Goal: Task Accomplishment & Management: Use online tool/utility

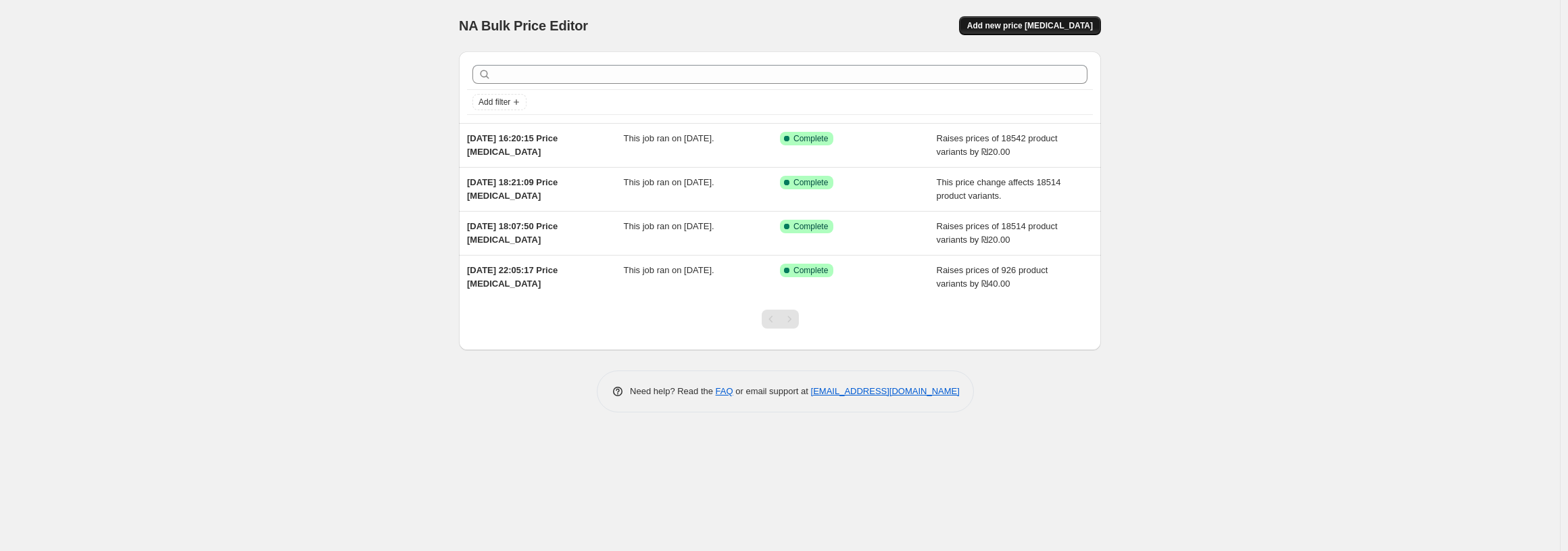
click at [1029, 25] on span "Add new price [MEDICAL_DATA]" at bounding box center [1030, 25] width 126 height 11
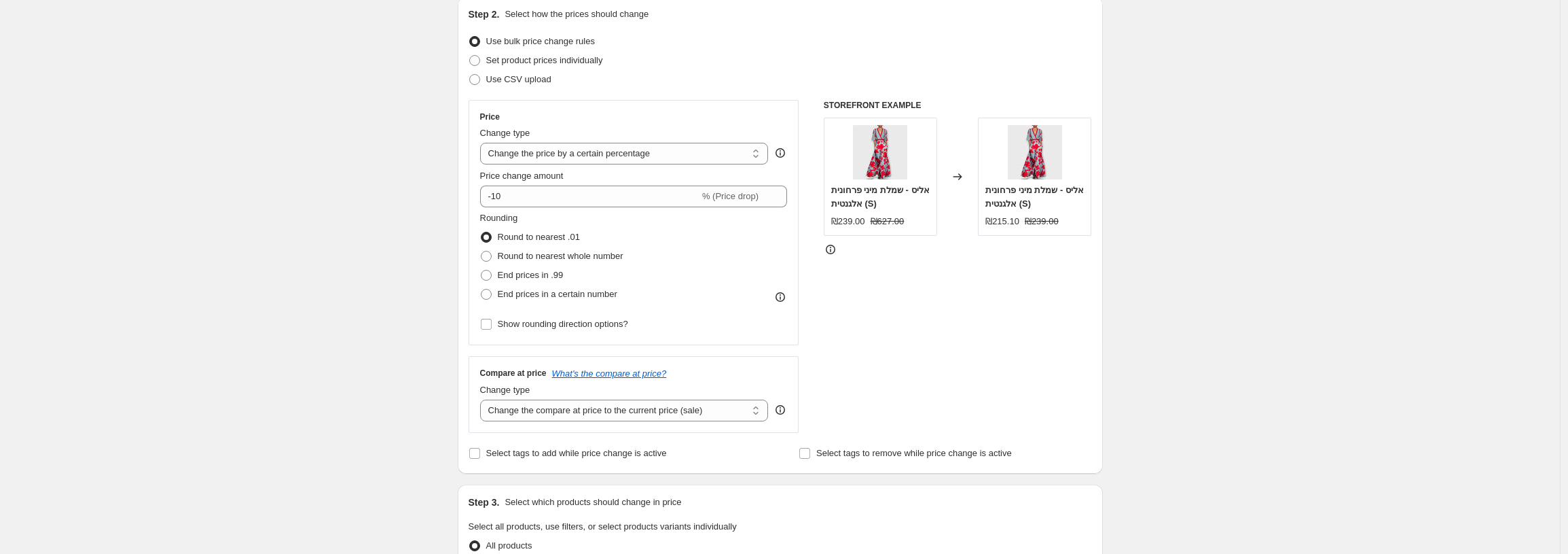
scroll to position [169, 0]
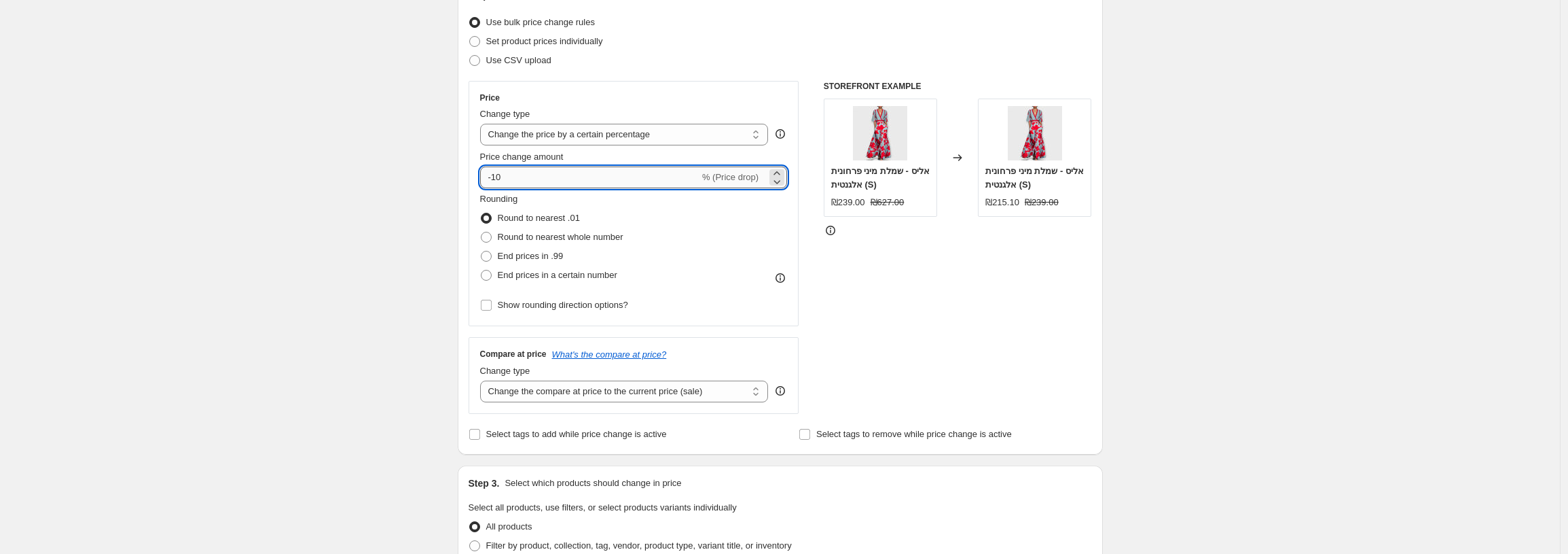
click at [576, 174] on input "-10" at bounding box center [589, 177] width 219 height 22
click at [611, 137] on select "Change the price to a certain amount Change the price by a certain amount Chang…" at bounding box center [624, 134] width 289 height 22
select select "by"
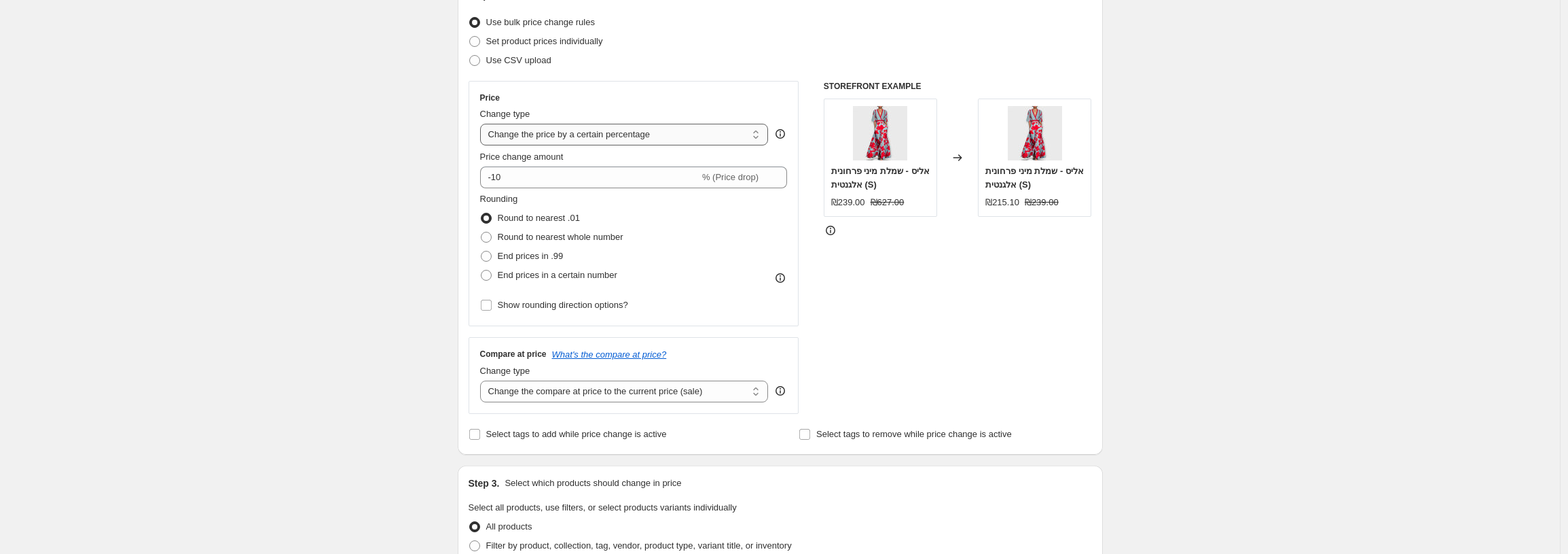
click at [483, 124] on select "Change the price to a certain amount Change the price by a certain amount Chang…" at bounding box center [624, 134] width 289 height 22
click at [591, 132] on select "Change the price to a certain amount Change the price by a certain amount Chang…" at bounding box center [624, 134] width 289 height 22
click at [569, 174] on input "-10.00" at bounding box center [604, 177] width 211 height 22
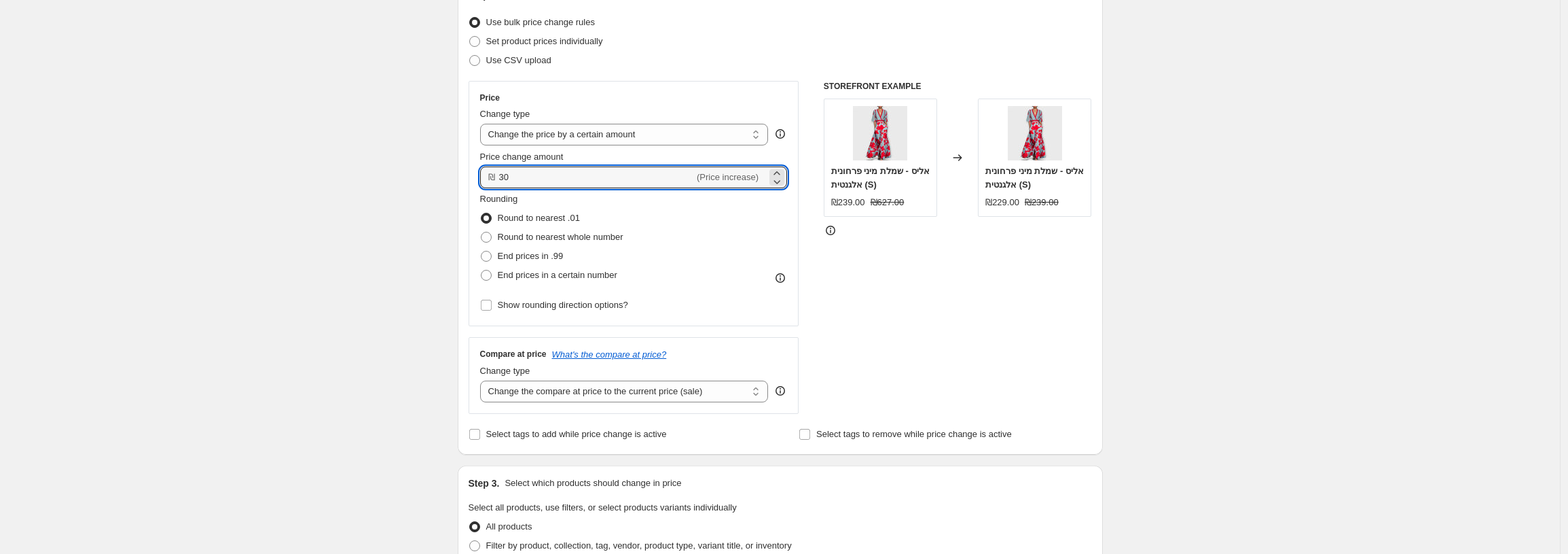
type input "30.00"
click at [469, 155] on div "Step 2. Select how the prices should change Use bulk price change rules Set pro…" at bounding box center [780, 215] width 645 height 477
click at [542, 273] on span "End prices in a certain number" at bounding box center [557, 275] width 119 height 10
click at [481, 271] on input "End prices in a certain number" at bounding box center [481, 270] width 1 height 1
radio input "true"
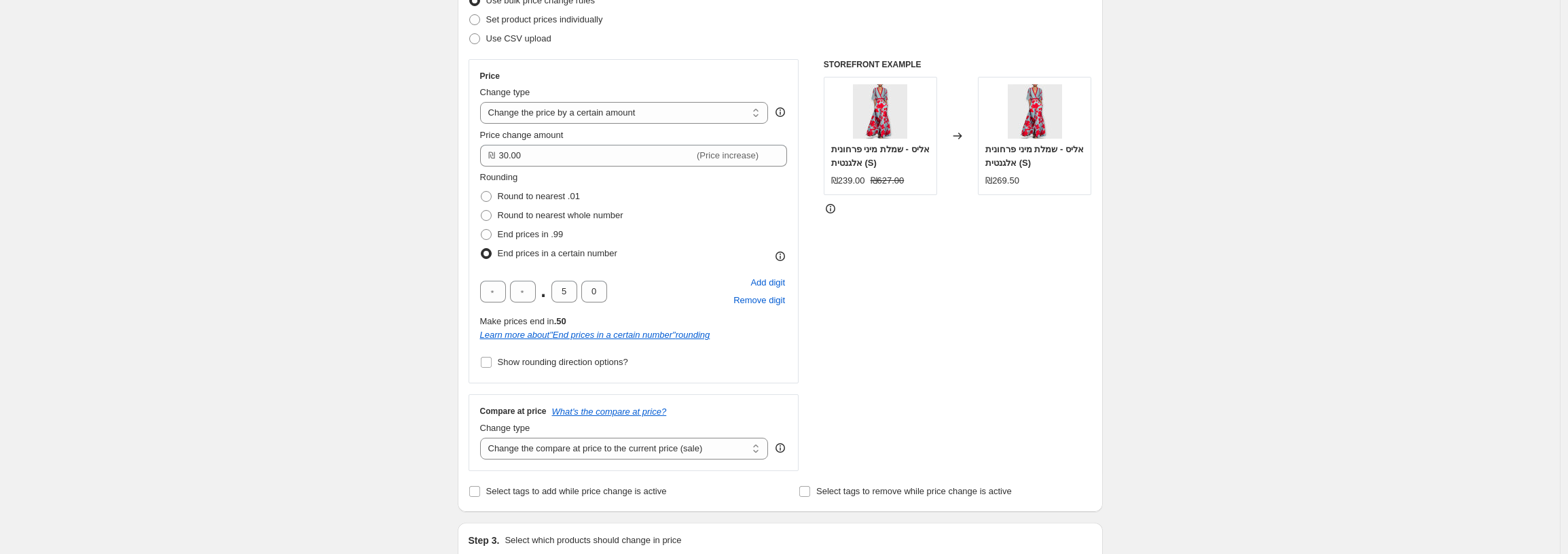
scroll to position [192, 0]
click at [565, 289] on input "5" at bounding box center [564, 290] width 26 height 22
type input "0"
click at [531, 289] on input "text" at bounding box center [522, 290] width 26 height 22
type input "9"
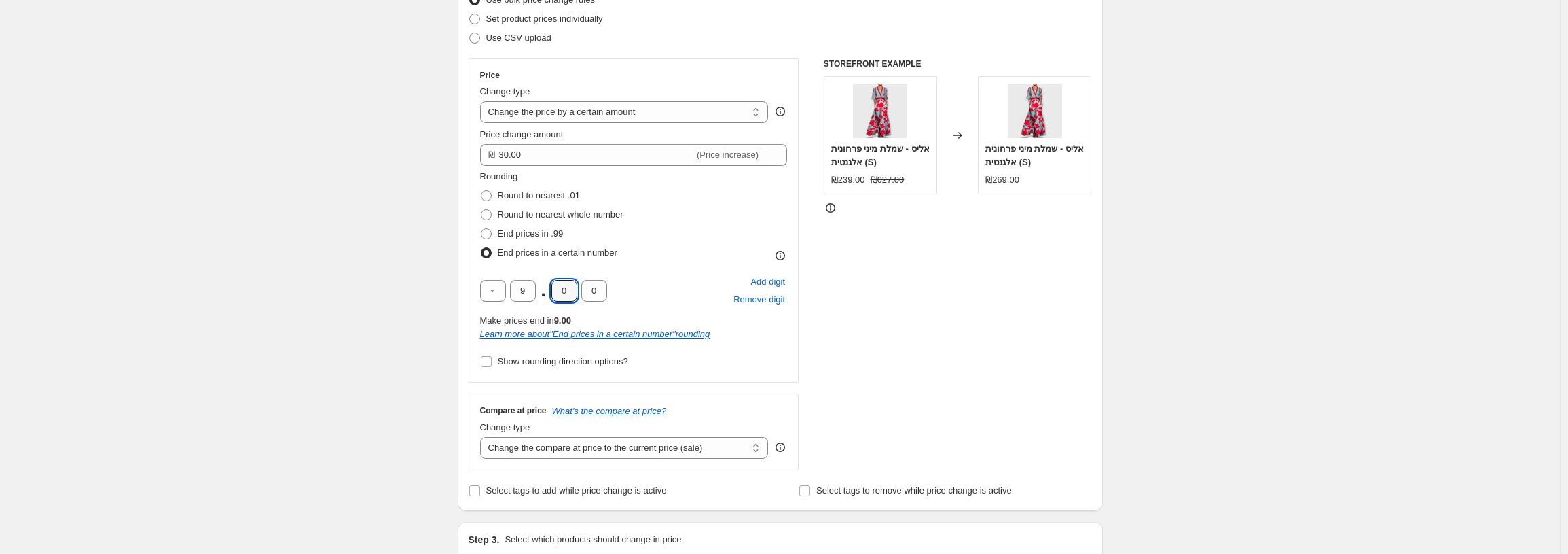
click at [381, 249] on div "Create new price change job. This page is ready Create new price change job Dra…" at bounding box center [779, 526] width 1559 height 1437
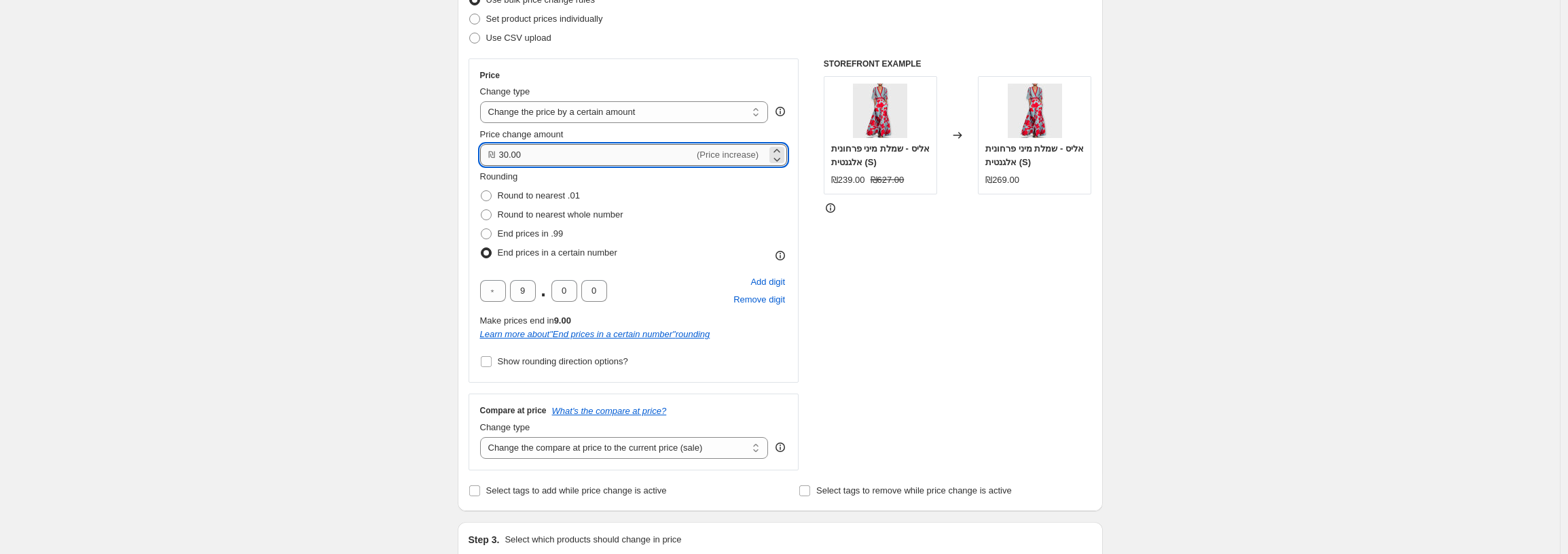
click at [627, 152] on input "30.00" at bounding box center [596, 155] width 195 height 22
click at [422, 163] on div "Create new price change job. This page is ready Create new price change job Dra…" at bounding box center [779, 526] width 1559 height 1437
click at [784, 160] on icon at bounding box center [777, 158] width 13 height 13
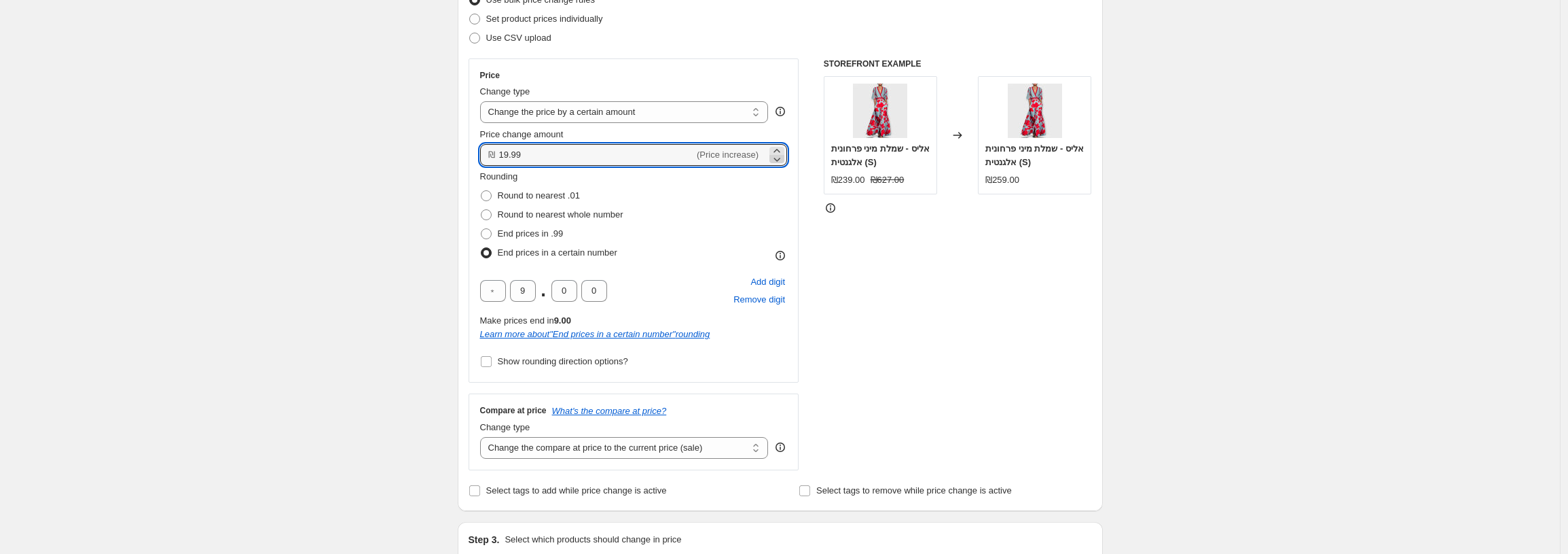
click at [784, 160] on icon at bounding box center [777, 158] width 13 height 13
click at [782, 152] on icon at bounding box center [777, 158] width 13 height 13
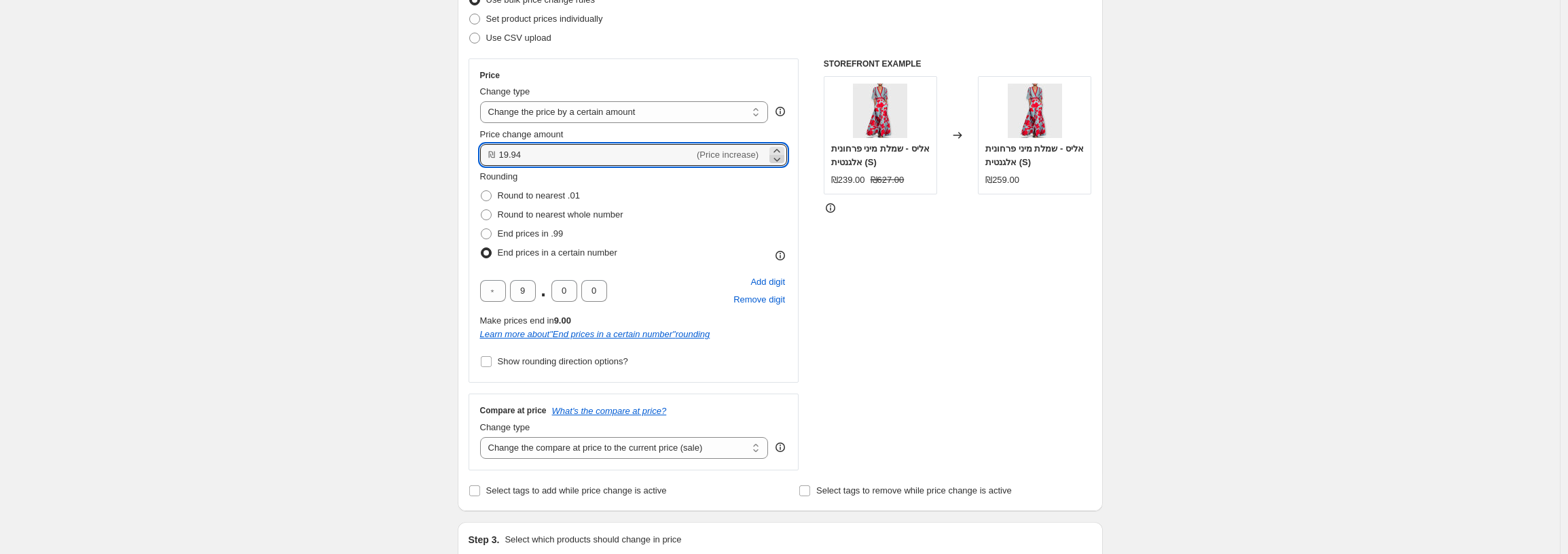
click at [782, 152] on icon at bounding box center [777, 158] width 13 height 13
type input "19.90"
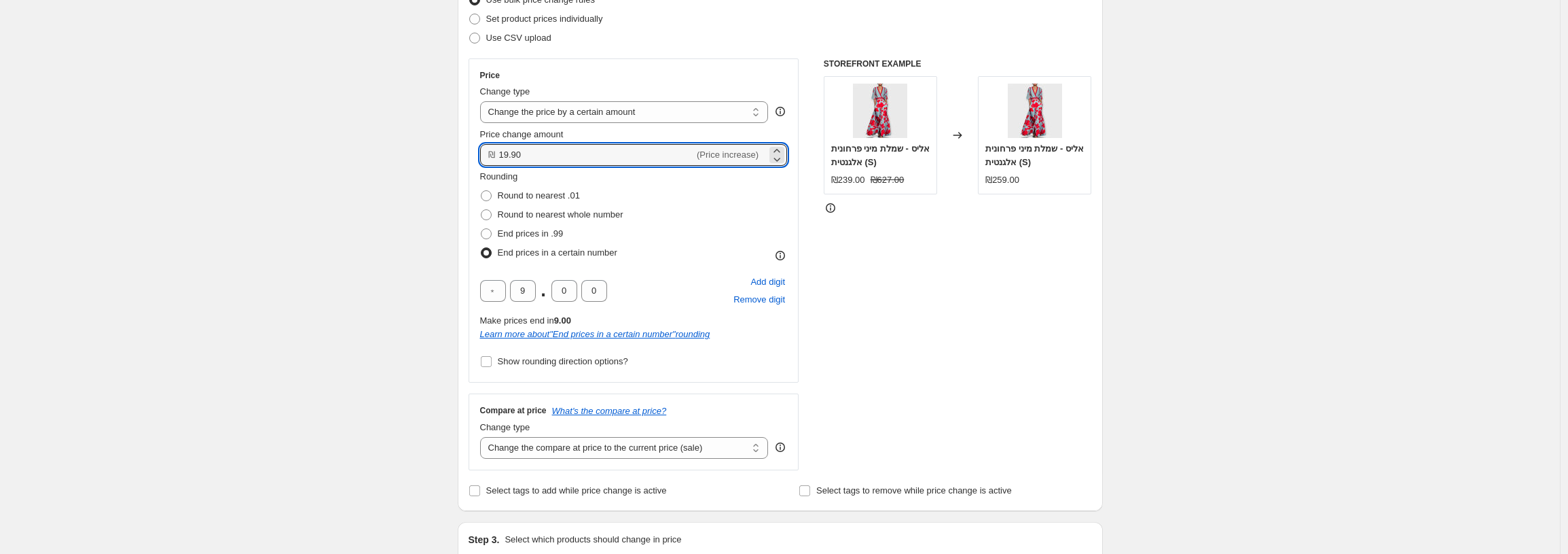
click at [683, 97] on div "Change type" at bounding box center [624, 92] width 289 height 13
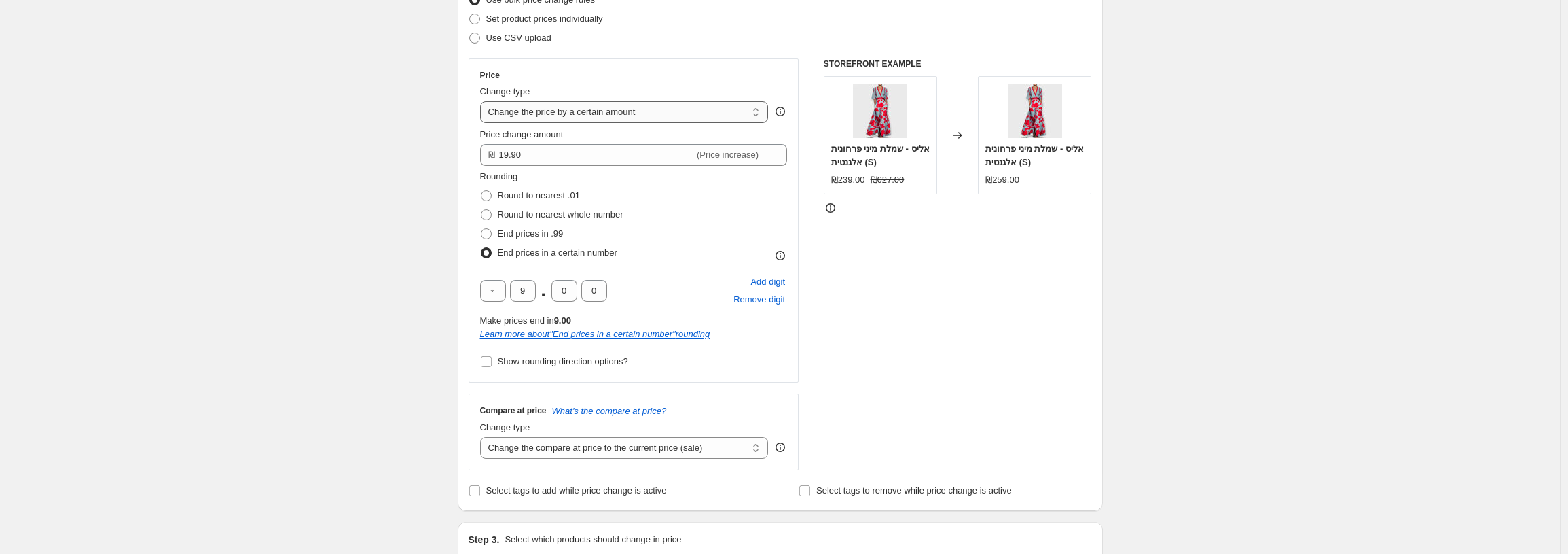
click at [654, 114] on select "Change the price to a certain amount Change the price by a certain amount Chang…" at bounding box center [624, 112] width 289 height 22
select select "to"
click at [483, 102] on select "Change the price to a certain amount Change the price by a certain amount Chang…" at bounding box center [624, 112] width 289 height 22
type input "80.00"
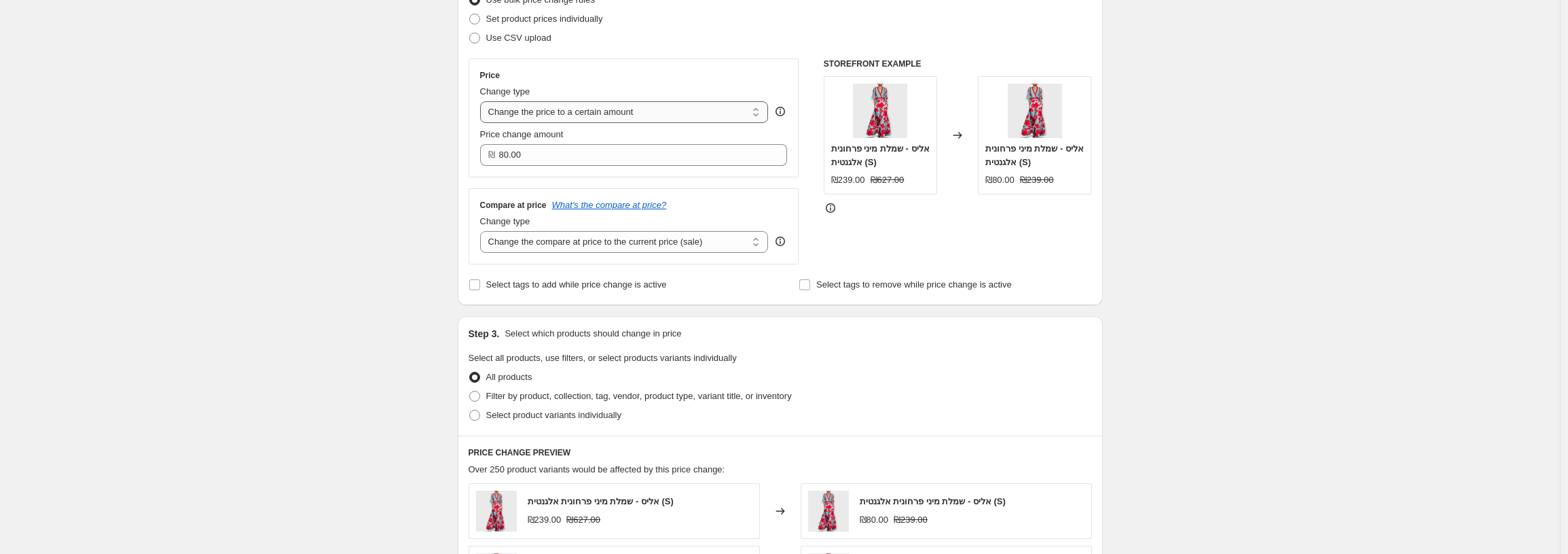
click at [649, 109] on select "Change the price to a certain amount Change the price by a certain amount Chang…" at bounding box center [624, 112] width 289 height 22
select select "bcap"
click at [483, 102] on select "Change the price to a certain amount Change the price by a certain amount Chang…" at bounding box center [624, 112] width 289 height 22
type input "-12.00"
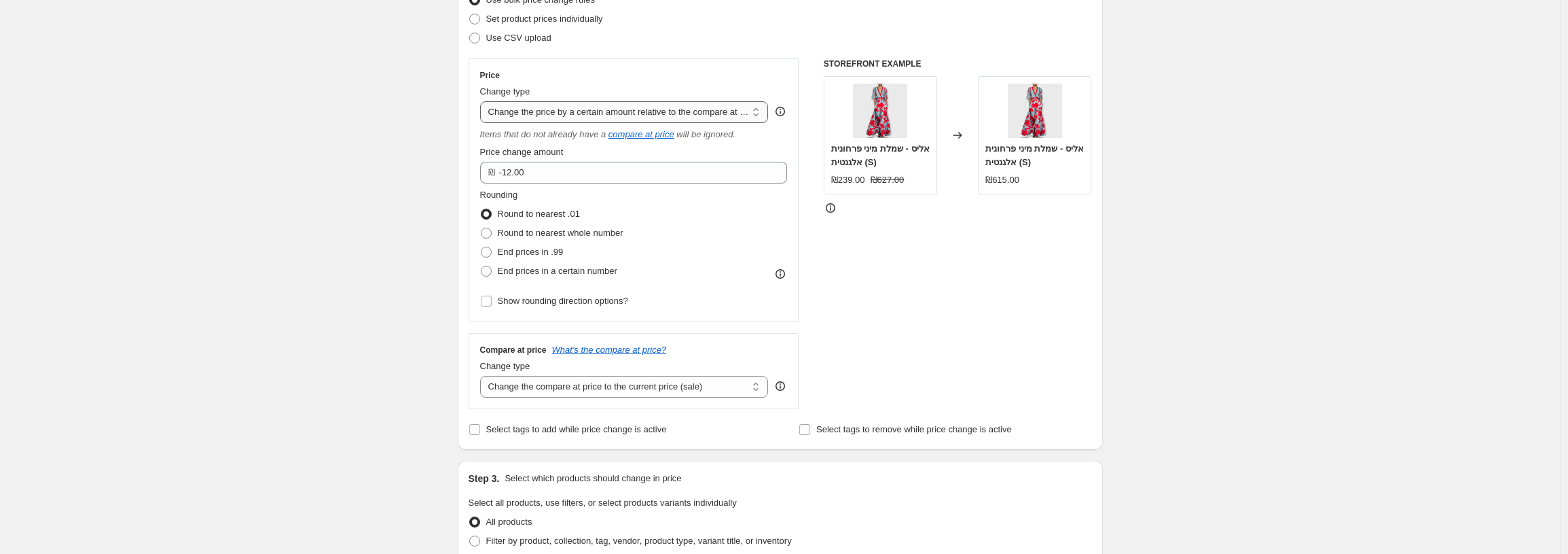
click at [640, 119] on select "Change the price to a certain amount Change the price by a certain amount Chang…" at bounding box center [624, 112] width 289 height 22
select select "by"
click at [483, 102] on select "Change the price to a certain amount Change the price by a certain amount Chang…" at bounding box center [624, 112] width 289 height 22
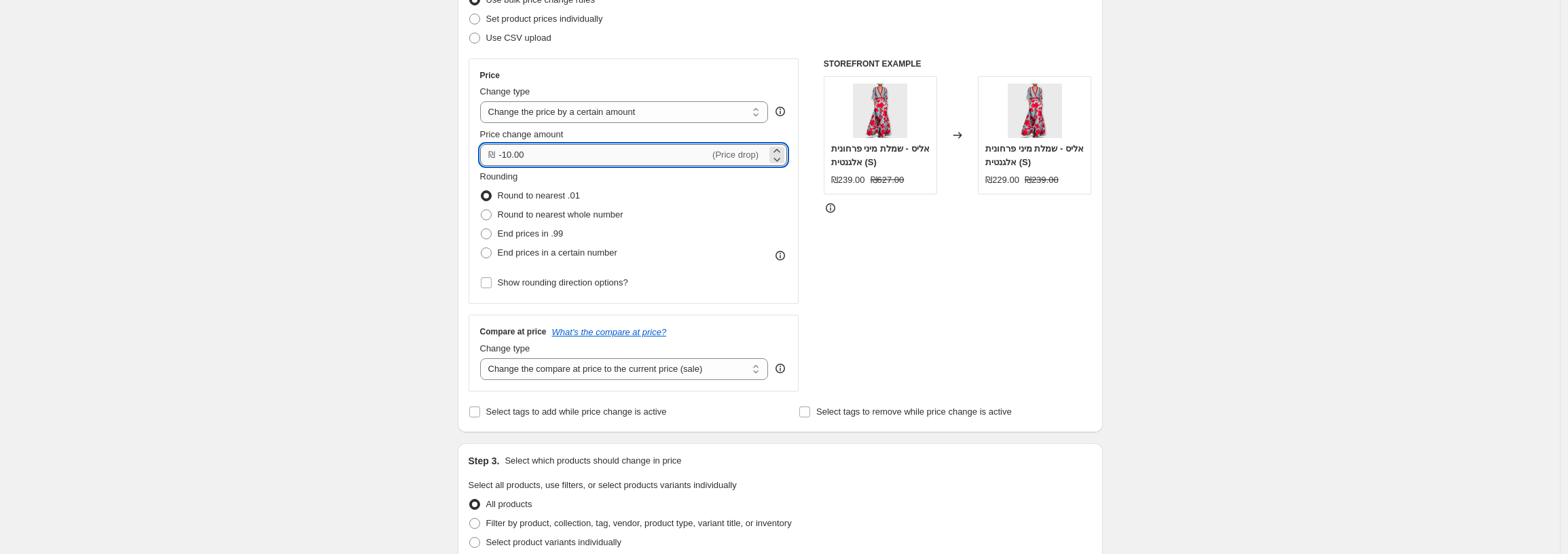
click at [581, 158] on input "-10.00" at bounding box center [604, 155] width 211 height 22
type input "20.00"
click at [427, 146] on div "Create new price change job. This page is ready Create new price change job Dra…" at bounding box center [779, 487] width 1559 height 1358
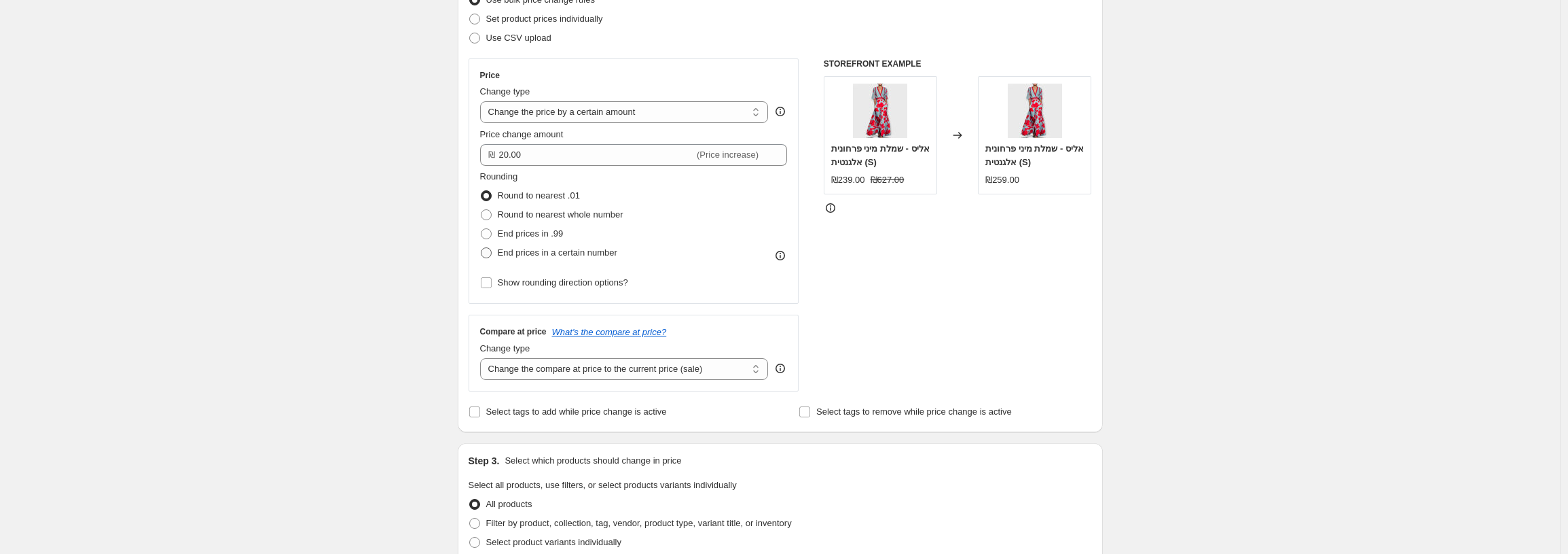
click at [582, 251] on span "End prices in a certain number" at bounding box center [557, 252] width 119 height 10
click at [481, 248] on input "End prices in a certain number" at bounding box center [481, 247] width 1 height 1
radio input "true"
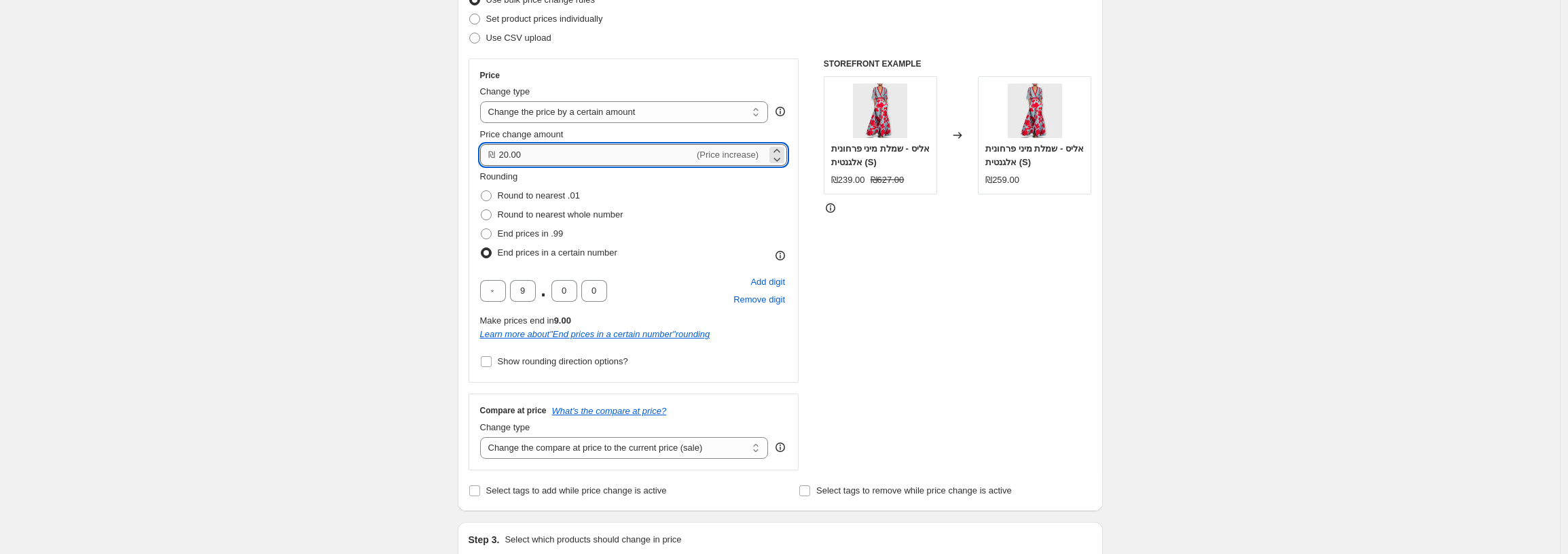
click at [523, 160] on input "20.00" at bounding box center [596, 155] width 195 height 22
type input "30.00"
click at [309, 180] on div "Create new price change job. This page is ready Create new price change job Dra…" at bounding box center [779, 526] width 1559 height 1437
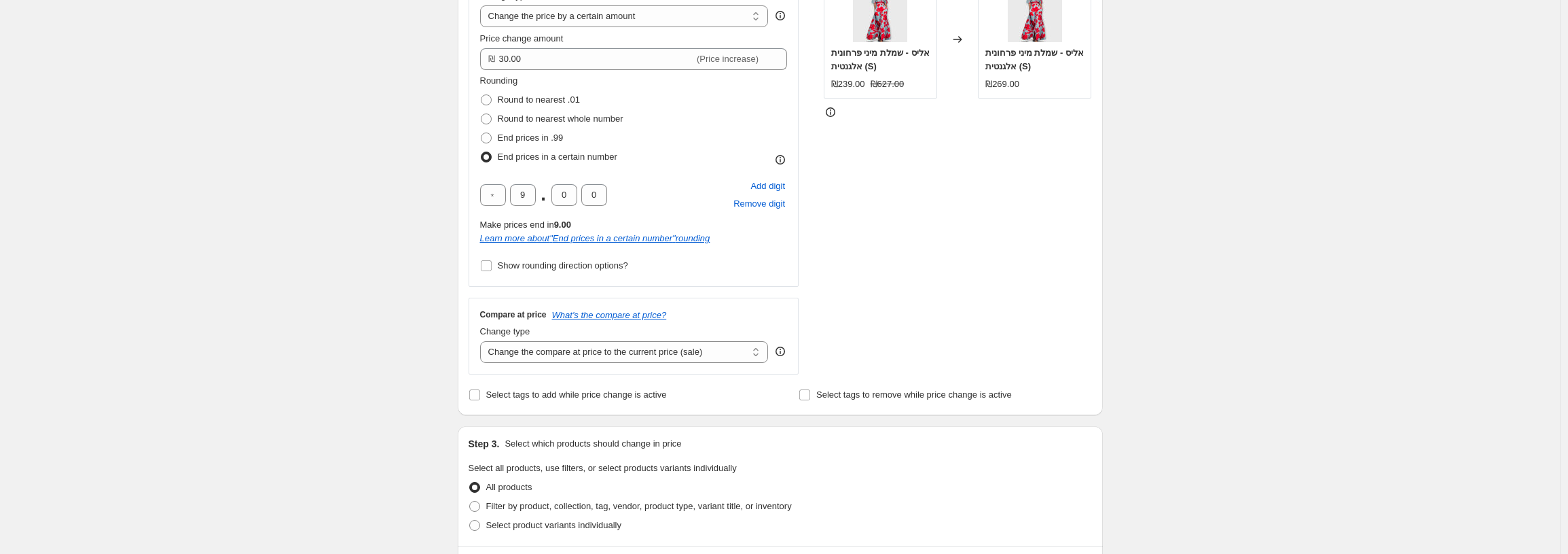
scroll to position [314, 0]
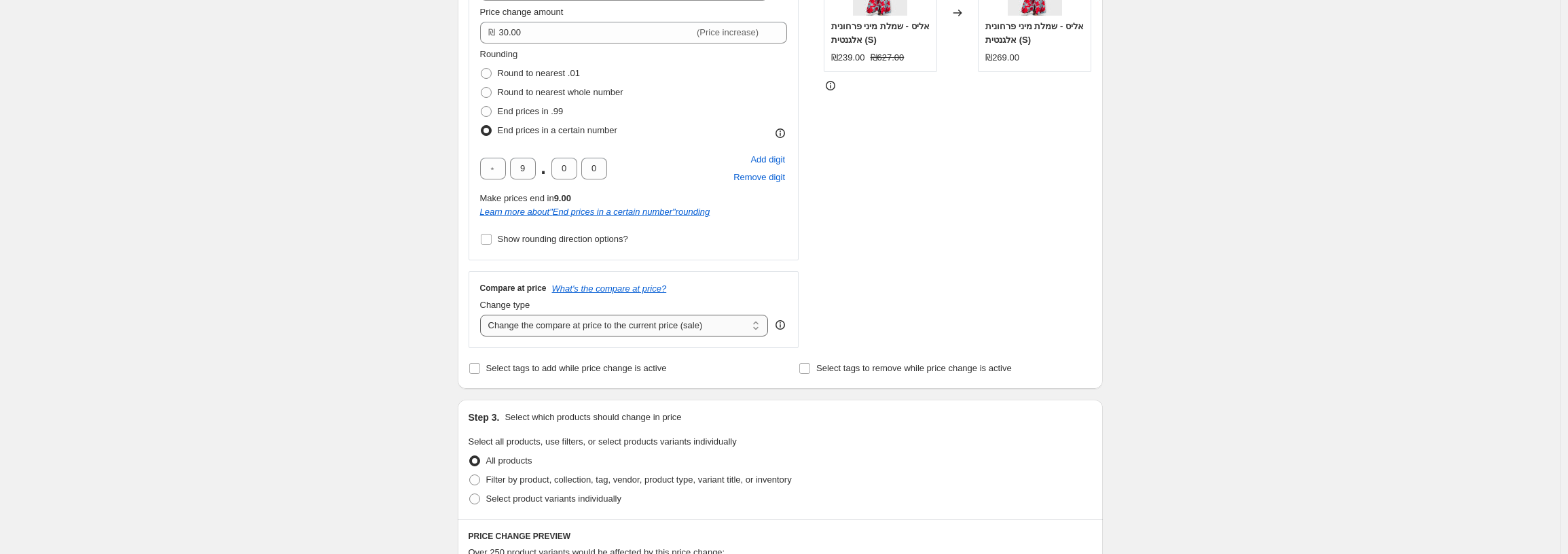
click at [560, 319] on select "Change the compare at price to the current price (sale) Change the compare at p…" at bounding box center [624, 325] width 289 height 22
click at [483, 315] on select "Change the compare at price to the current price (sale) Change the compare at p…" at bounding box center [624, 325] width 289 height 22
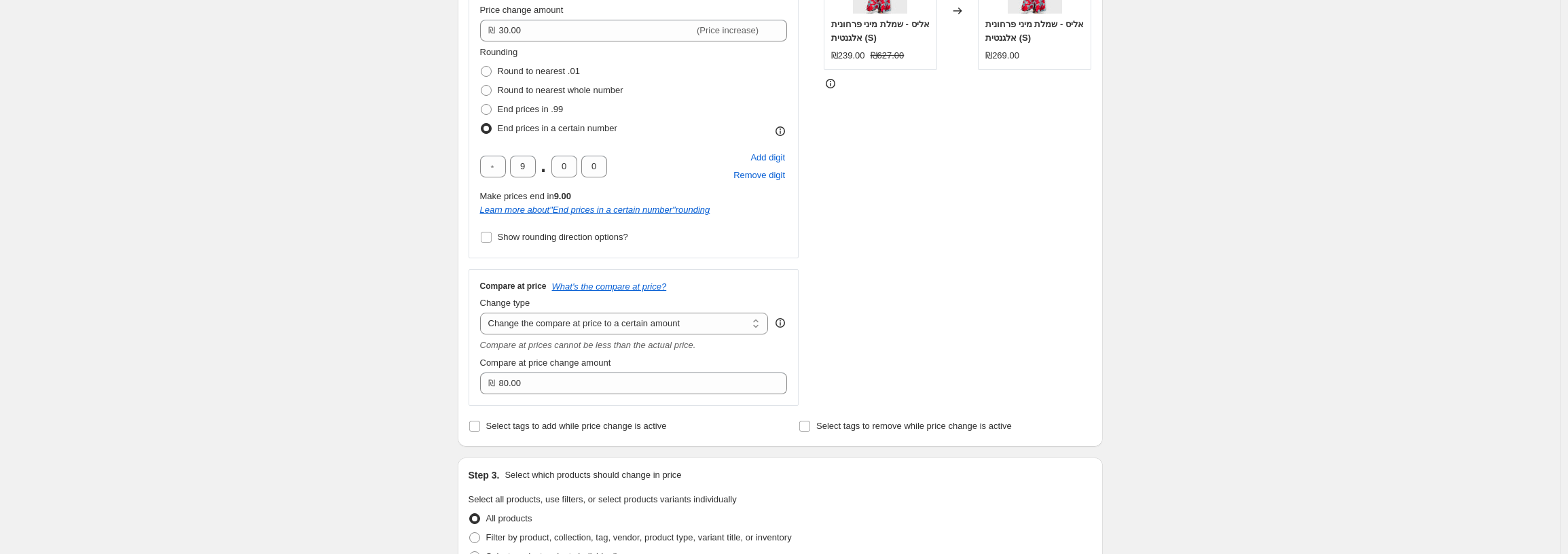
scroll to position [317, 0]
click at [563, 325] on select "Change the compare at price to the current price (sale) Change the compare at p…" at bounding box center [624, 322] width 289 height 22
select select "by"
click at [483, 312] on select "Change the compare at price to the current price (sale) Change the compare at p…" at bounding box center [624, 322] width 289 height 22
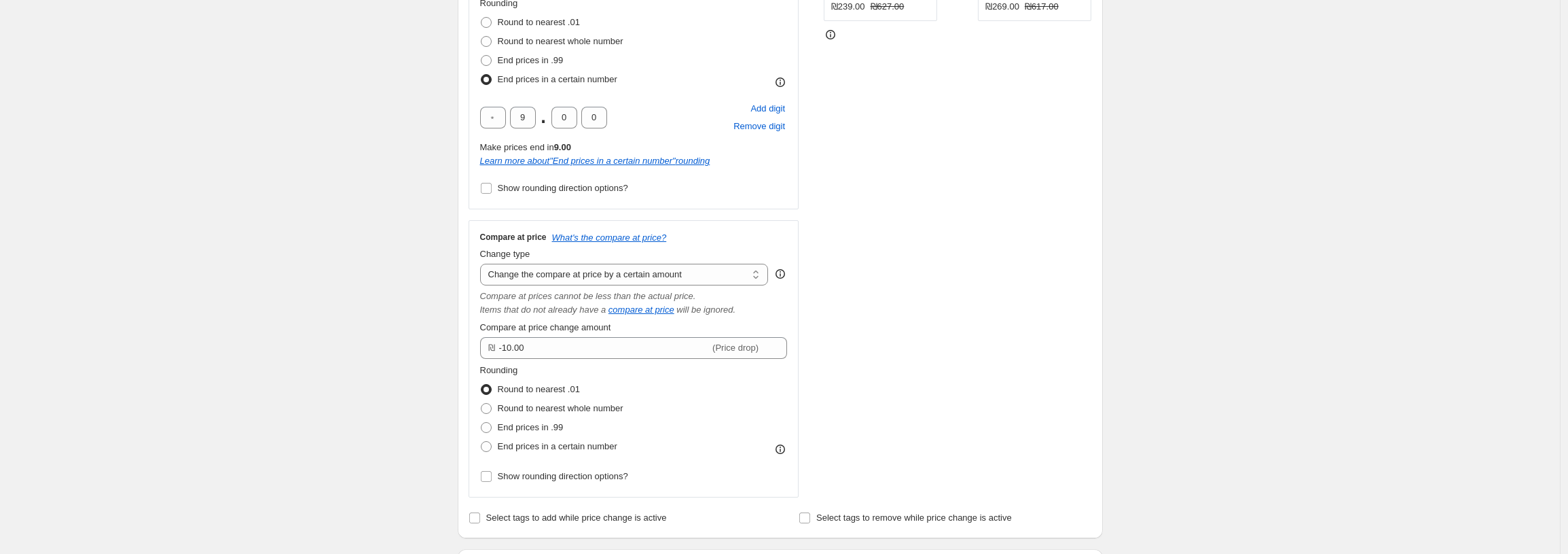
scroll to position [384, 0]
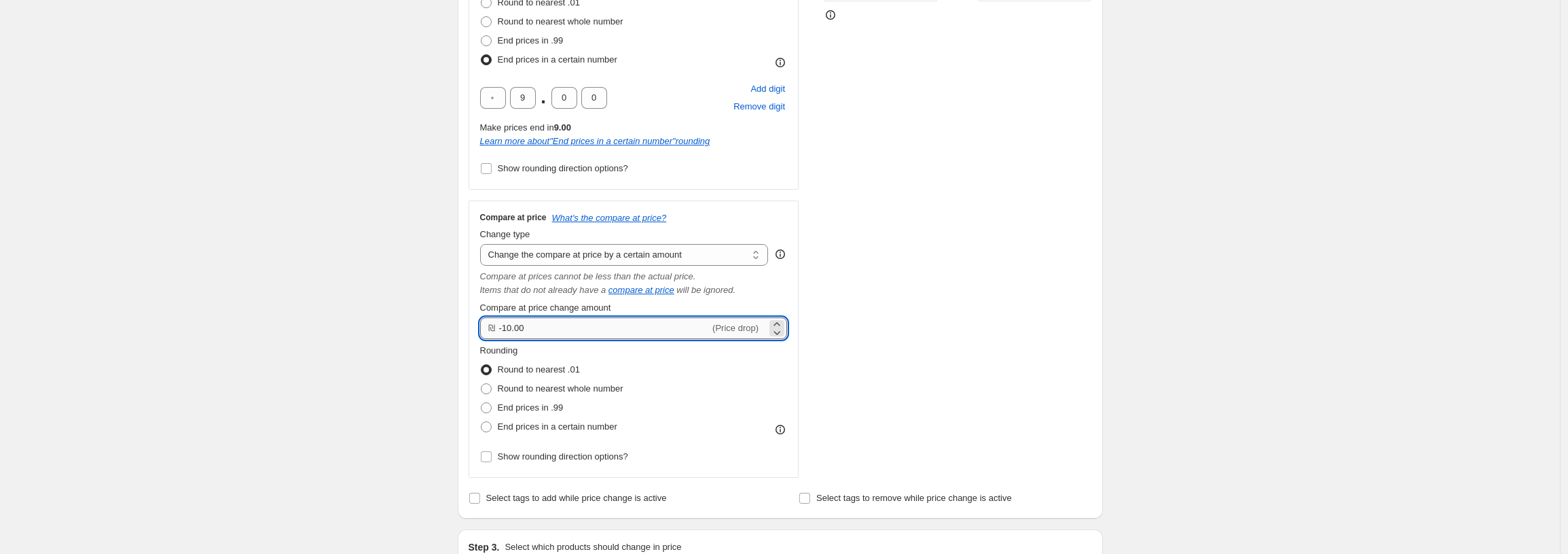
click at [557, 333] on input "-10.00" at bounding box center [604, 328] width 211 height 22
click at [557, 332] on input "-10.00" at bounding box center [604, 328] width 211 height 22
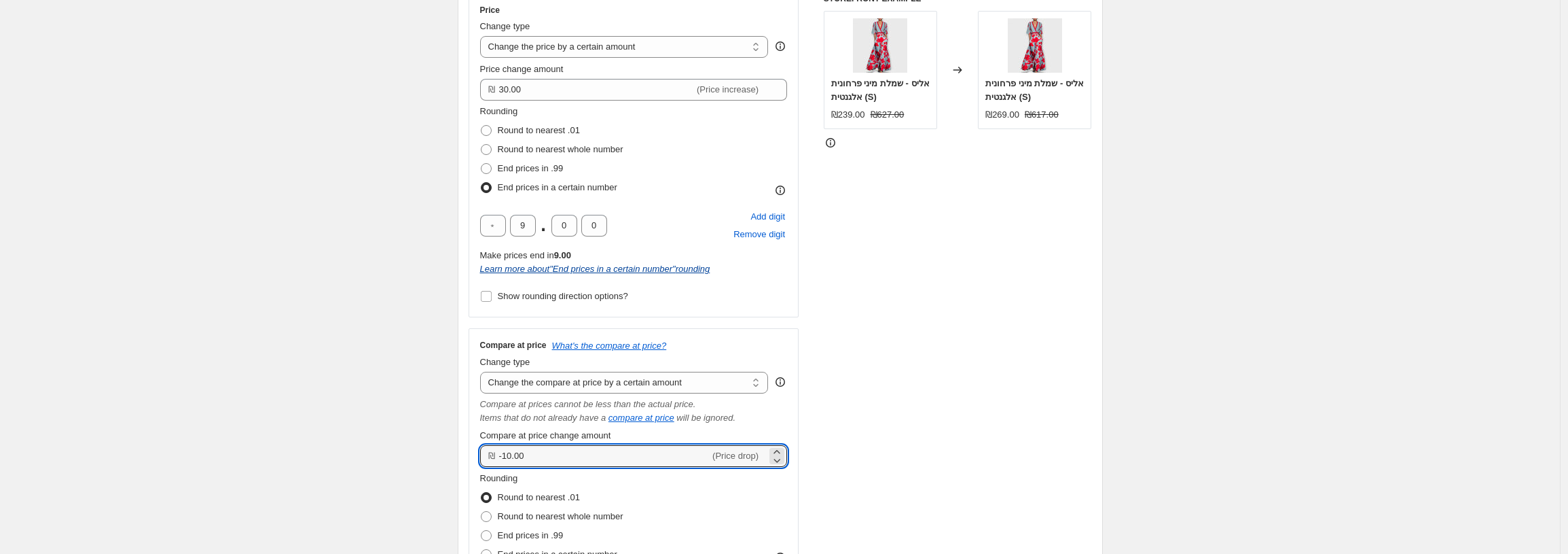
scroll to position [258, 0]
type input "9"
type input "80.00"
click at [396, 232] on div "Create new price change job. This page is ready Create new price change job Dra…" at bounding box center [779, 560] width 1559 height 1637
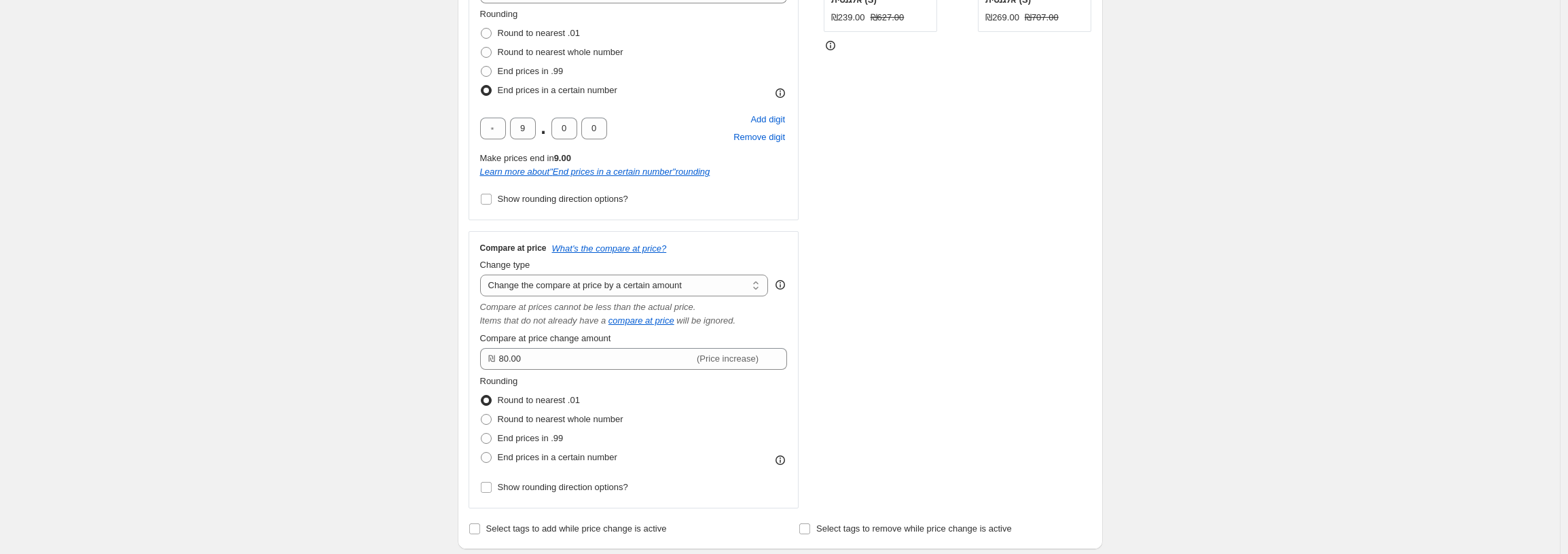
scroll to position [364, 0]
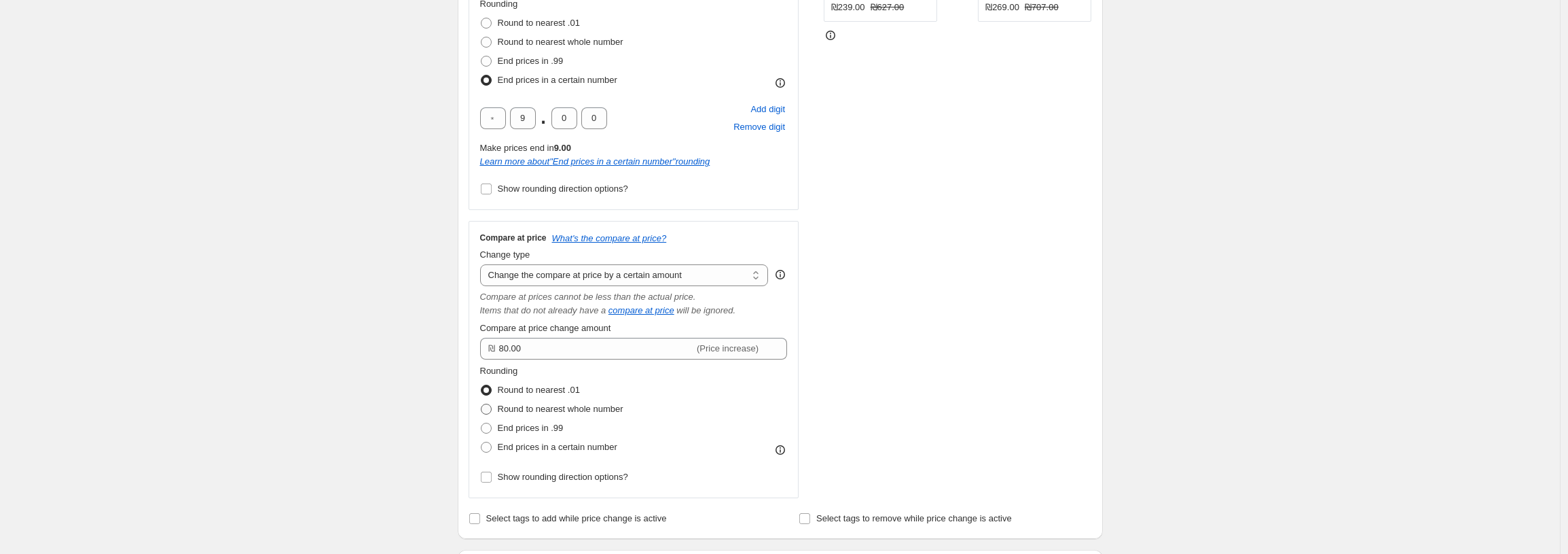
click at [542, 407] on span "Round to nearest whole number" at bounding box center [560, 408] width 126 height 10
click at [481, 404] on input "Round to nearest whole number" at bounding box center [481, 403] width 1 height 1
radio input "true"
click at [407, 320] on div "Create new price change job. This page is ready Create new price change job Dra…" at bounding box center [779, 454] width 1559 height 1637
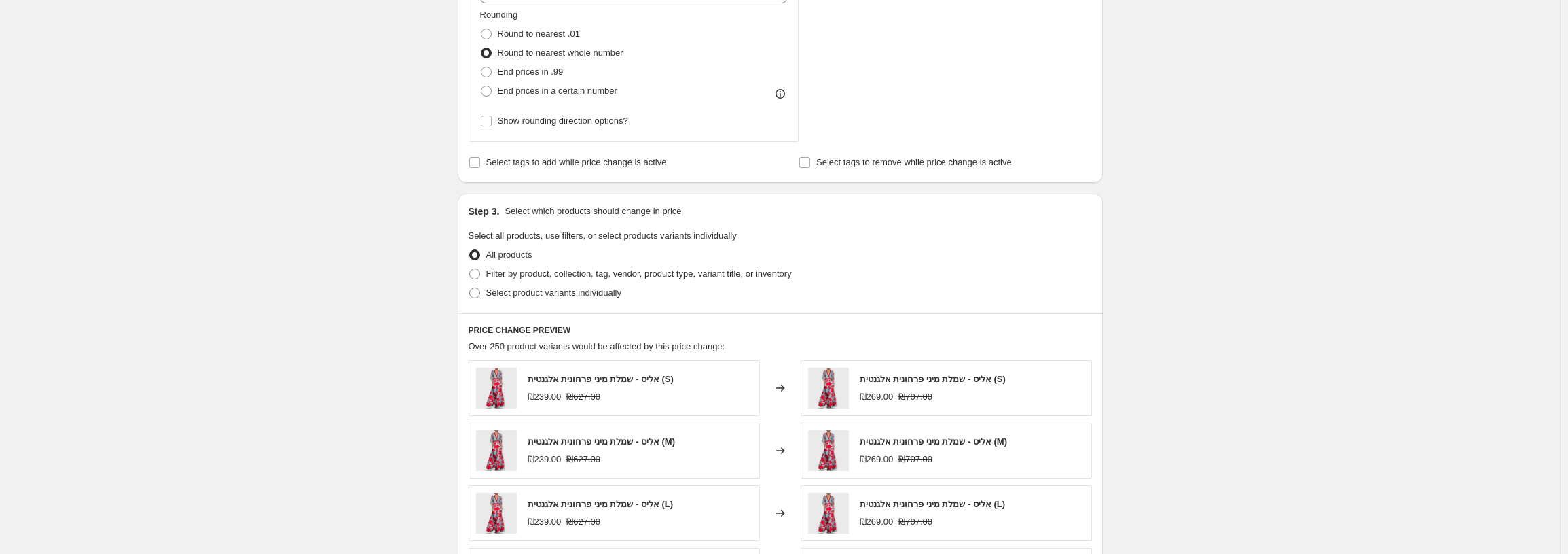
scroll to position [737, 0]
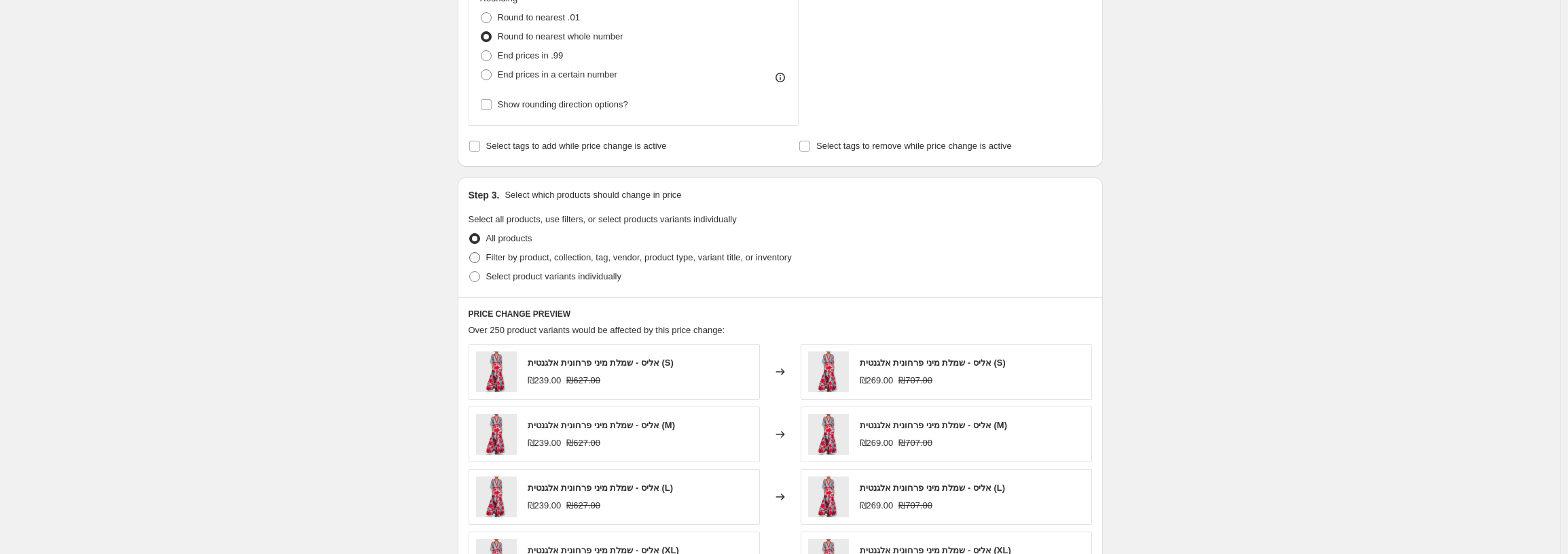
click at [503, 257] on span "Filter by product, collection, tag, vendor, product type, variant title, or inv…" at bounding box center [639, 257] width 305 height 10
click at [470, 253] on input "Filter by product, collection, tag, vendor, product type, variant title, or inv…" at bounding box center [469, 252] width 1 height 1
radio input "true"
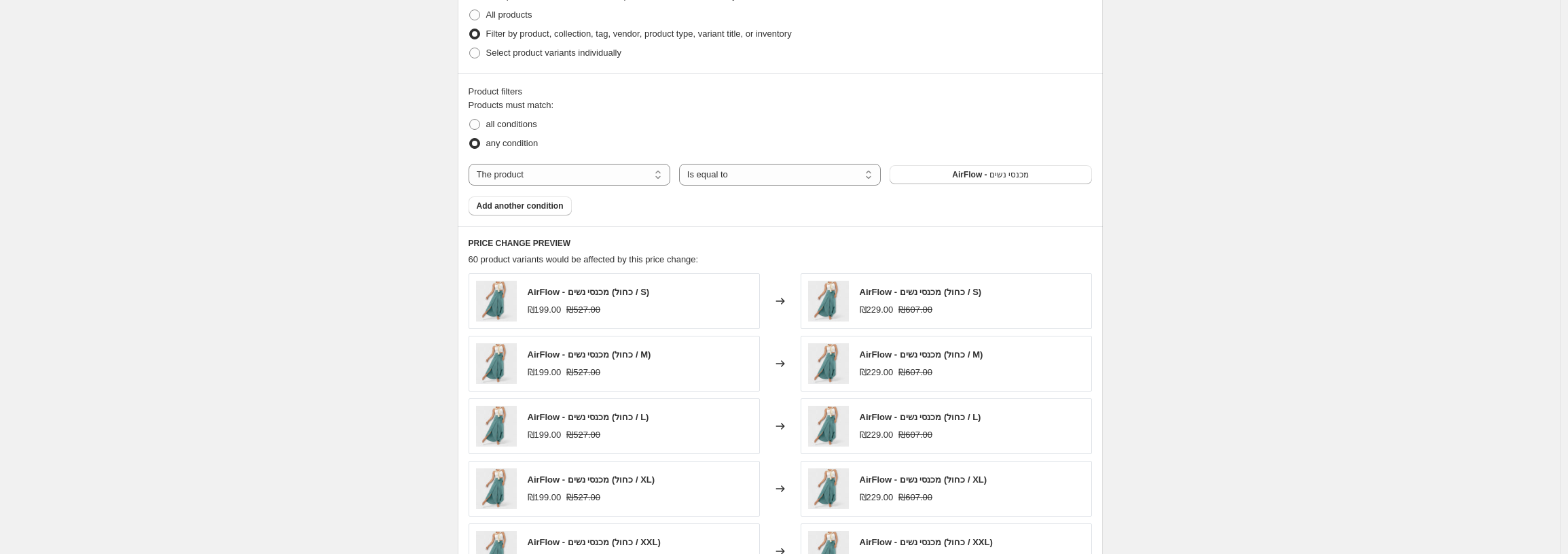
scroll to position [956, 0]
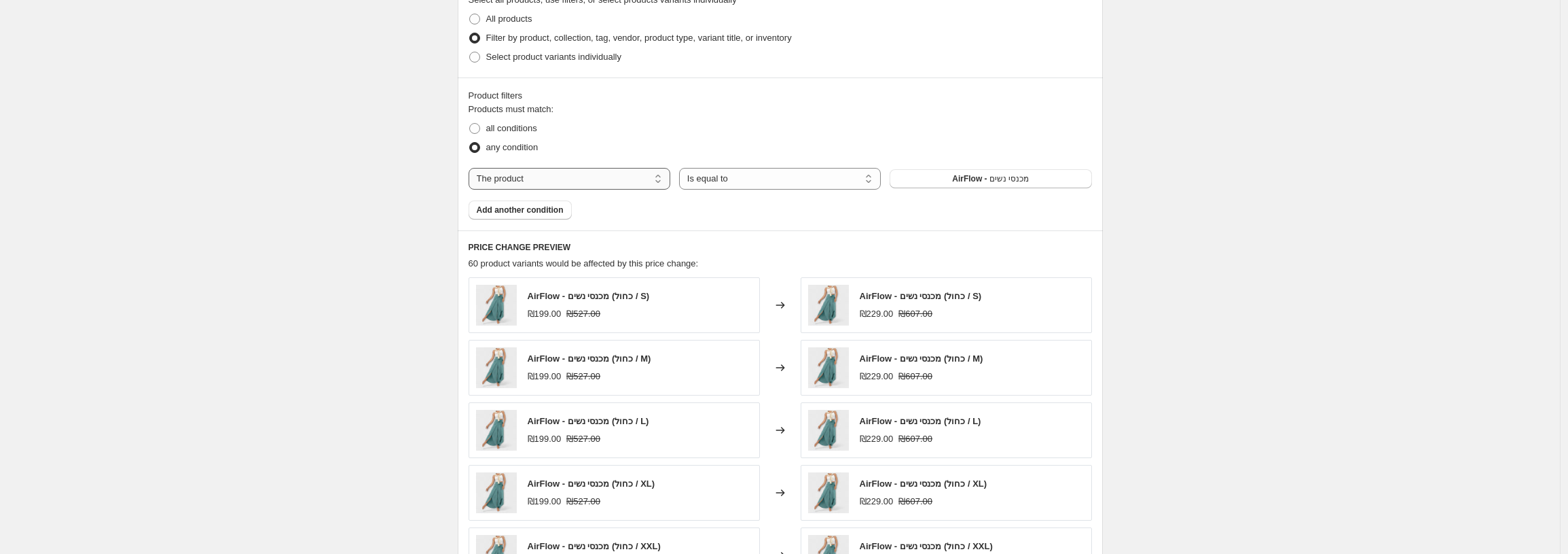
click at [544, 175] on select "The product The product's collection The product's tag The product's vendor The…" at bounding box center [569, 178] width 202 height 22
select select "collection"
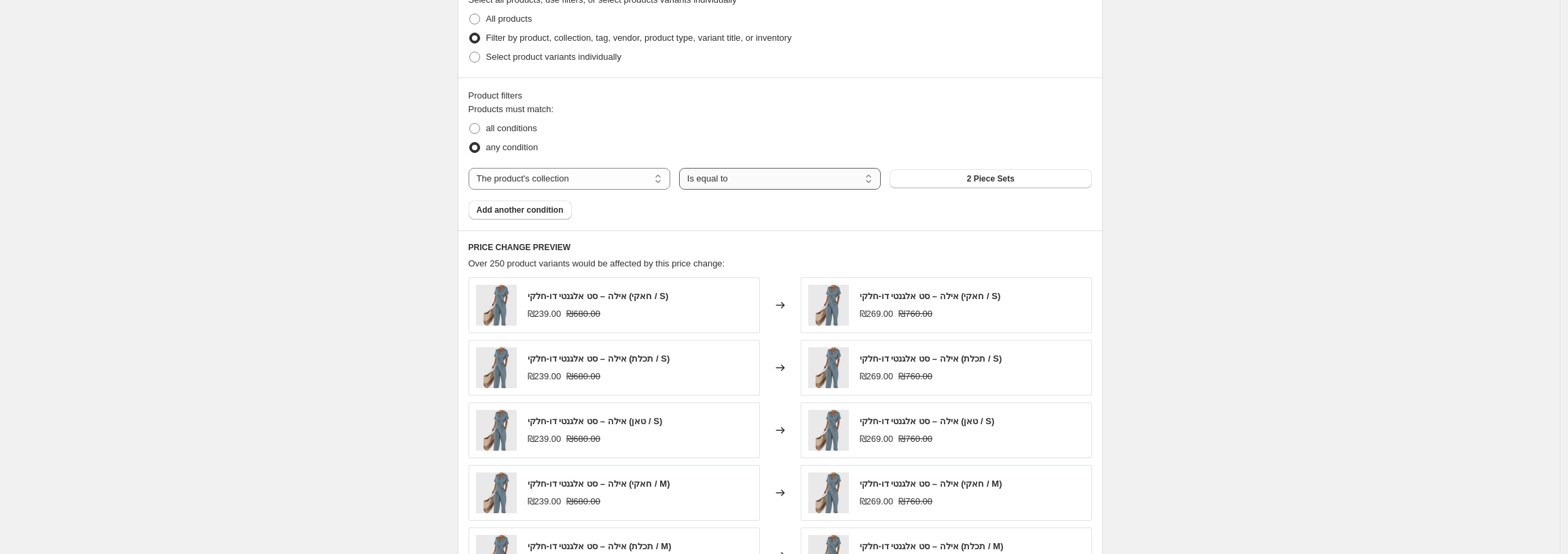
click at [706, 182] on select "Is equal to Is not equal to" at bounding box center [780, 178] width 202 height 22
click at [967, 171] on button "2 Piece Sets" at bounding box center [990, 178] width 202 height 19
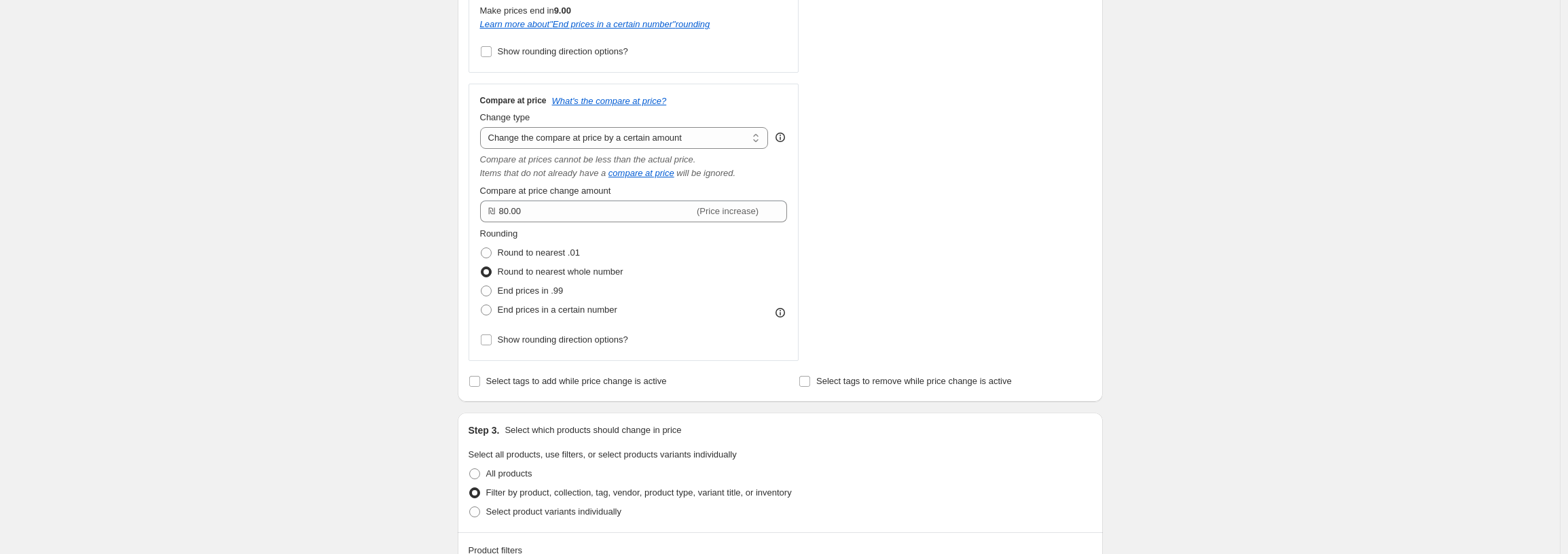
scroll to position [487, 0]
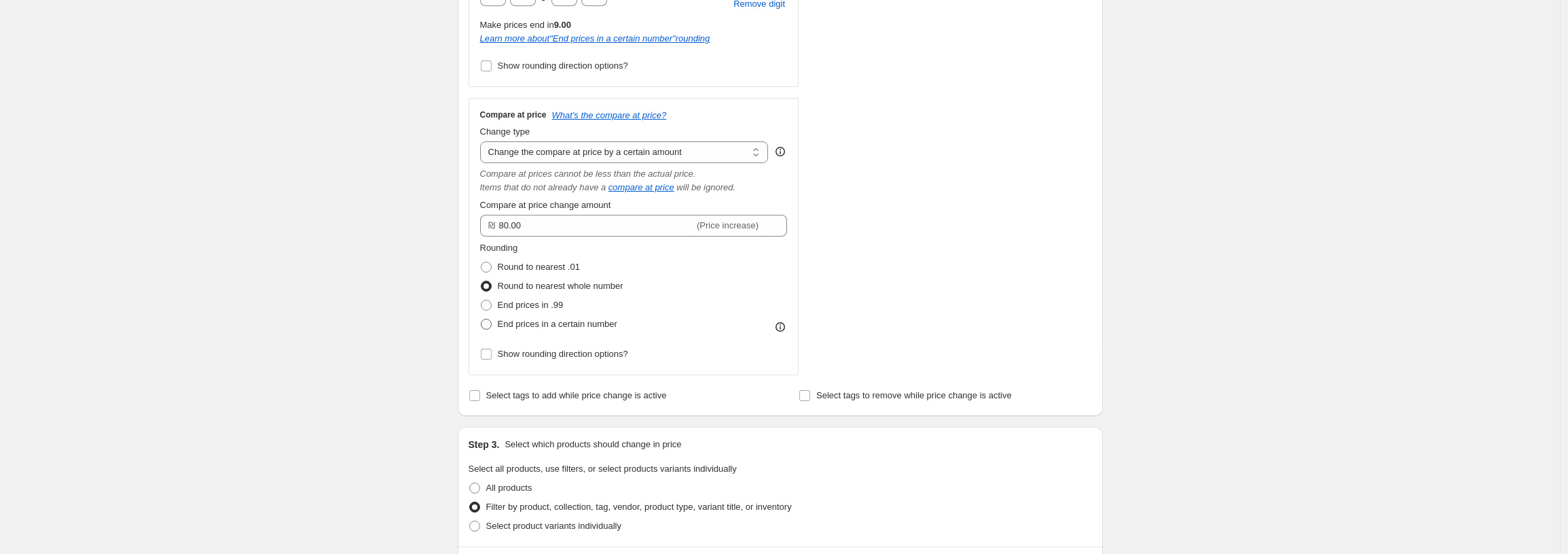
click at [492, 320] on span at bounding box center [486, 324] width 11 height 11
click at [481, 320] on input "End prices in a certain number" at bounding box center [481, 319] width 1 height 1
radio input "true"
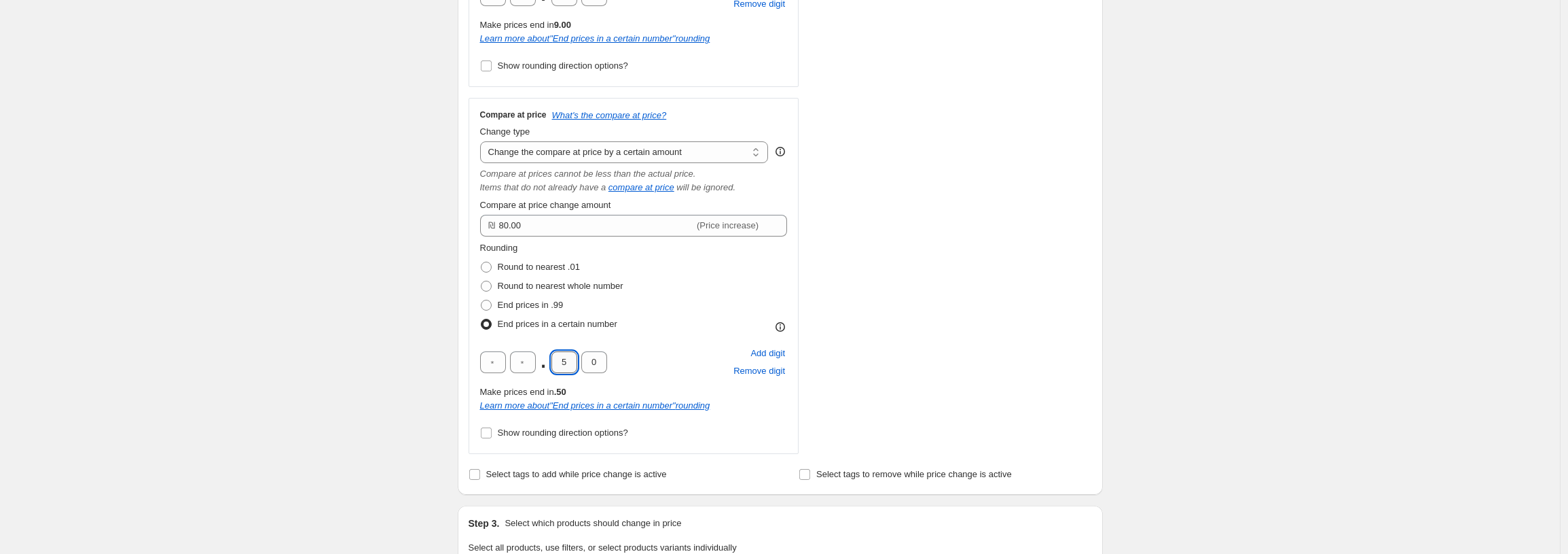
click at [566, 357] on input "5" at bounding box center [564, 362] width 26 height 22
click at [566, 364] on input "5" at bounding box center [564, 362] width 26 height 22
click at [566, 364] on input "5" at bounding box center [564, 362] width 26 height 22
type input "0"
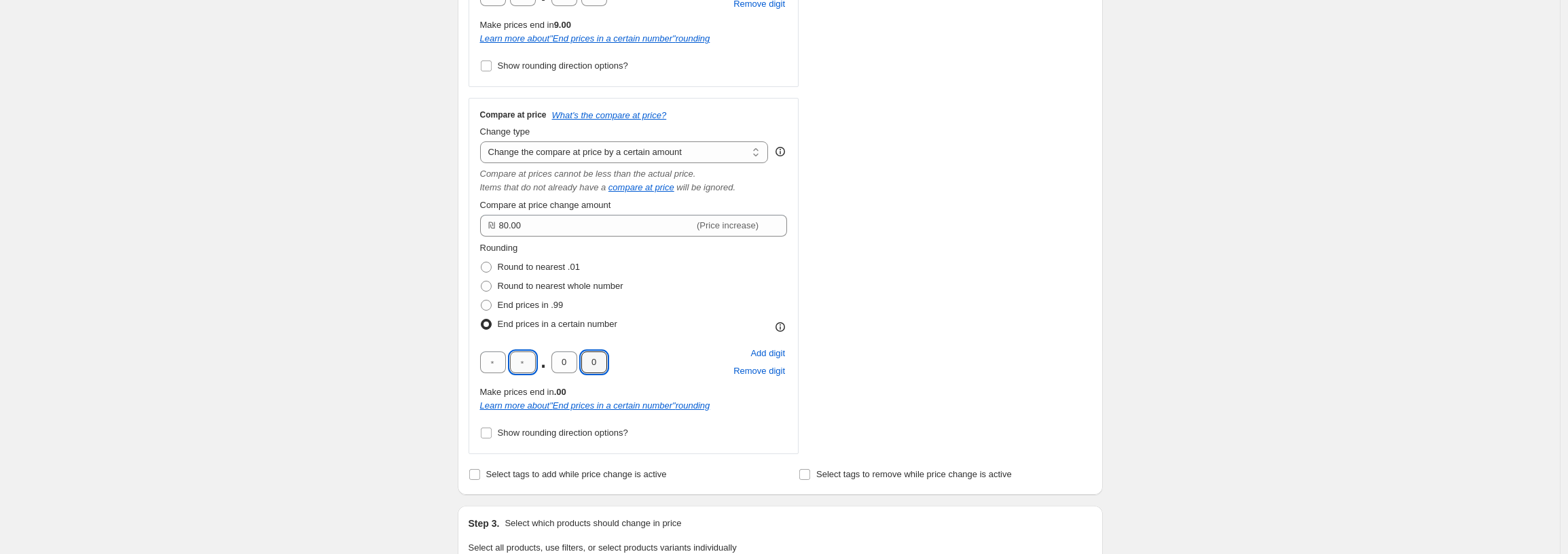
click at [533, 367] on input "text" at bounding box center [522, 362] width 26 height 22
type input "0"
click at [462, 319] on div "Step 2. Select how the prices should change Use bulk price change rules Set pro…" at bounding box center [780, 77] width 645 height 835
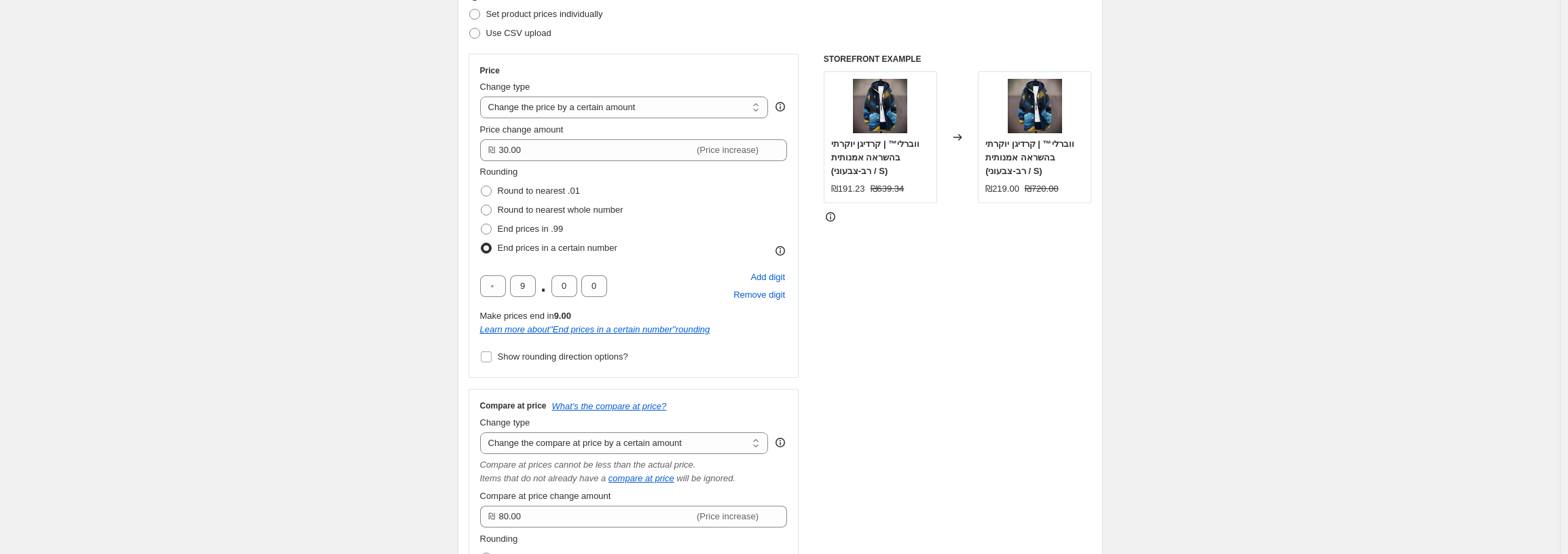
scroll to position [195, 0]
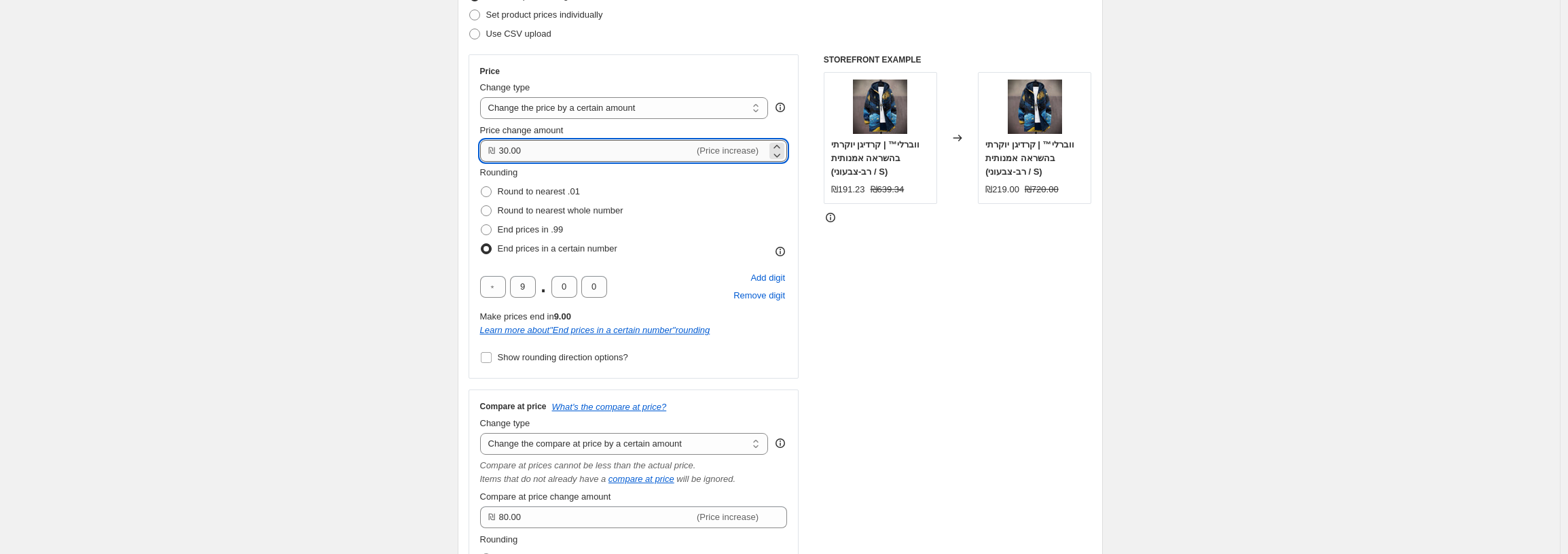
click at [536, 155] on input "30.00" at bounding box center [596, 151] width 195 height 22
type input "40.00"
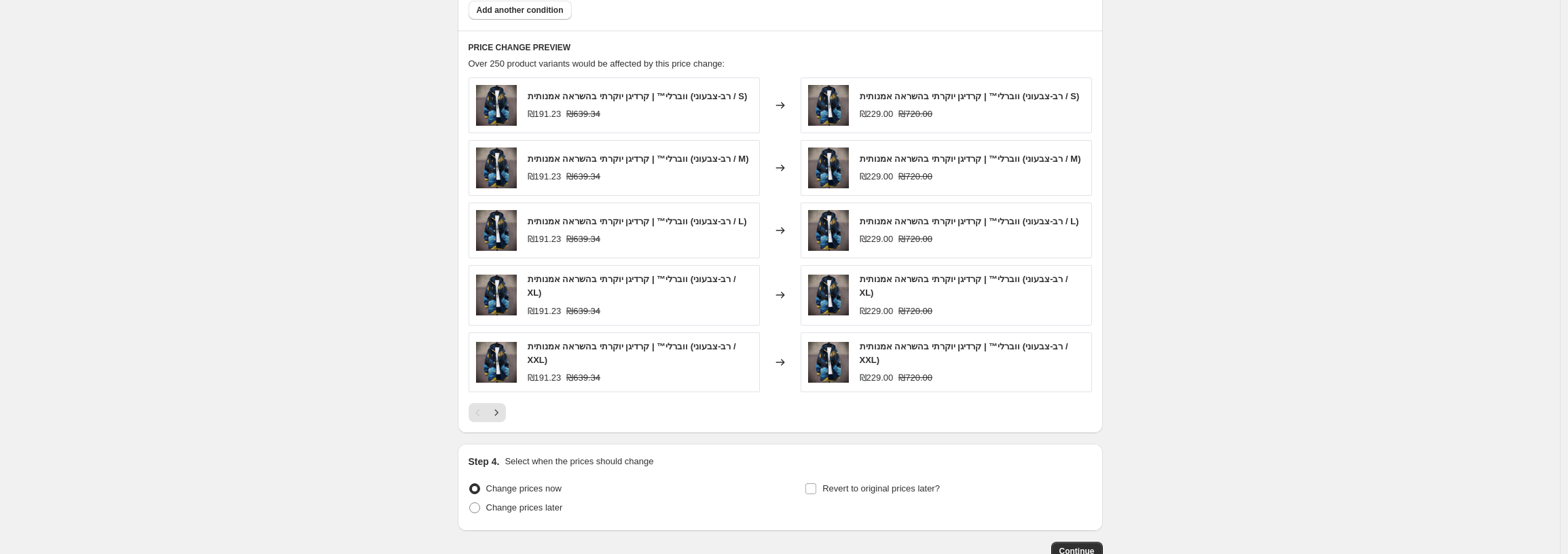
scroll to position [1266, 0]
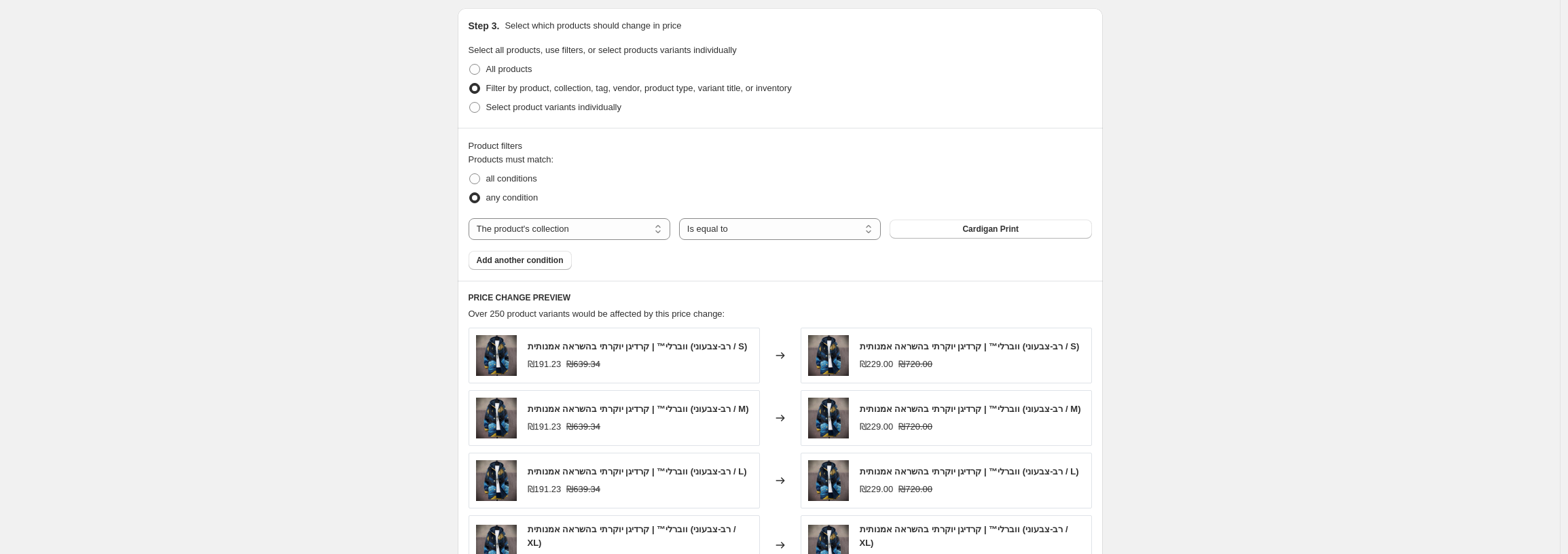
scroll to position [1337, 0]
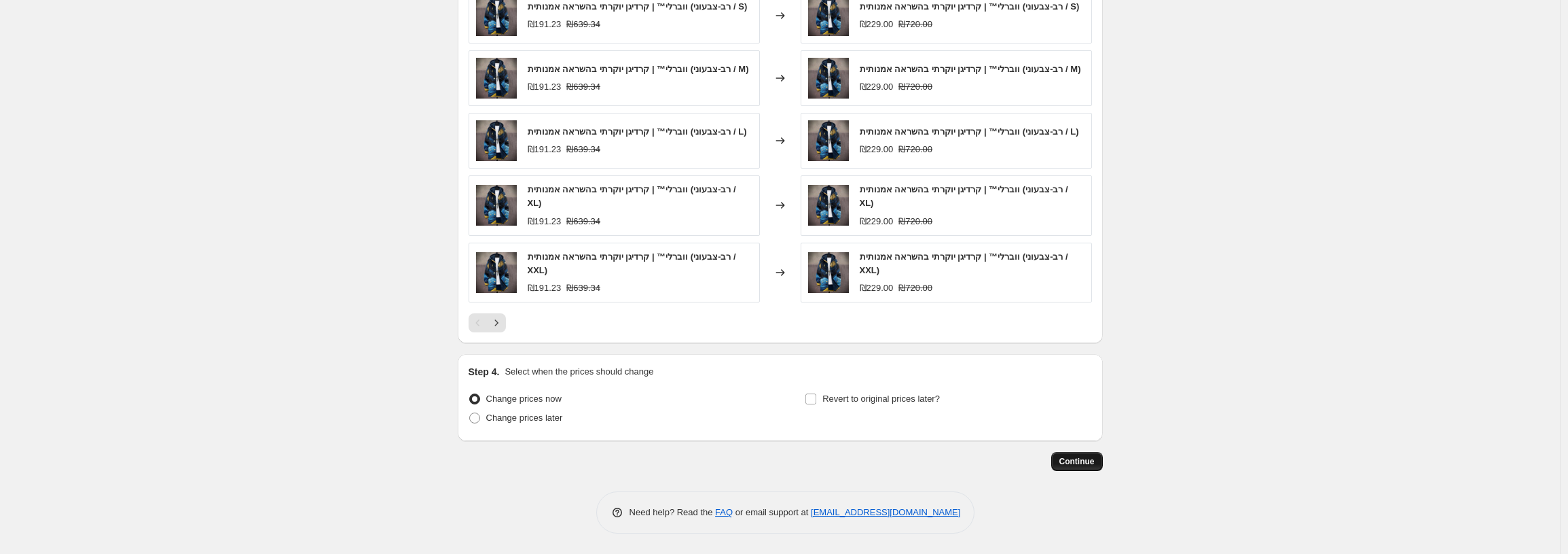
click at [1079, 462] on span "Continue" at bounding box center [1077, 461] width 35 height 11
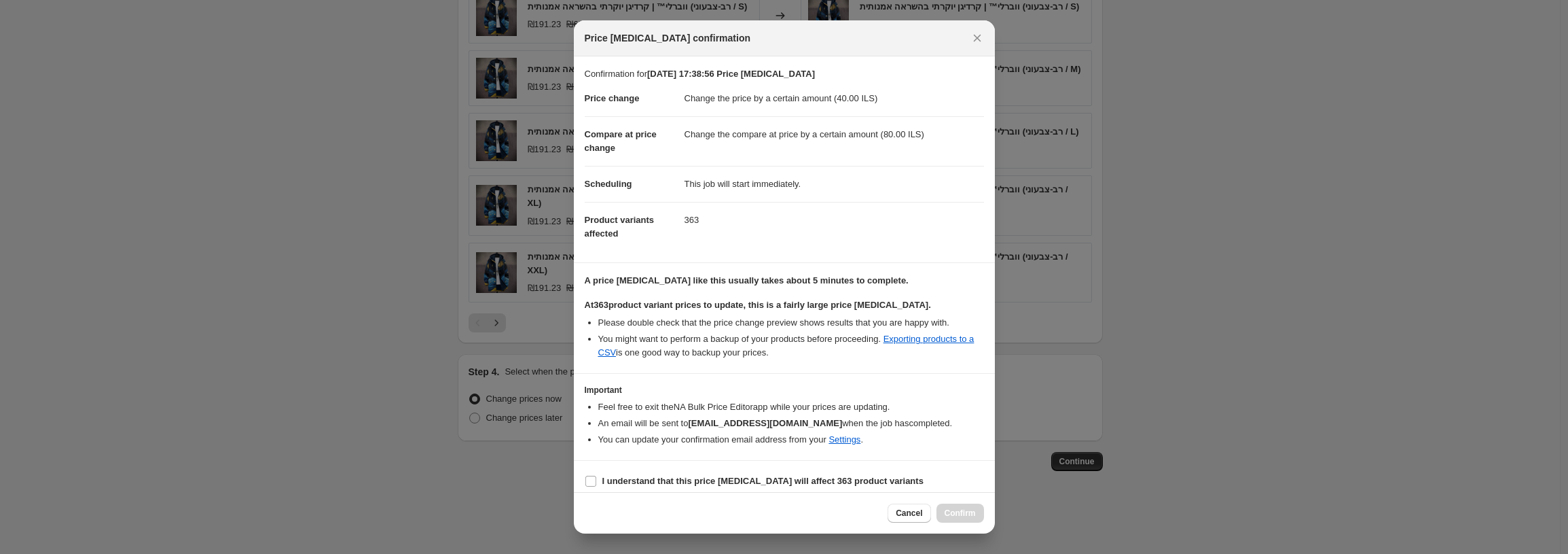
scroll to position [9, 0]
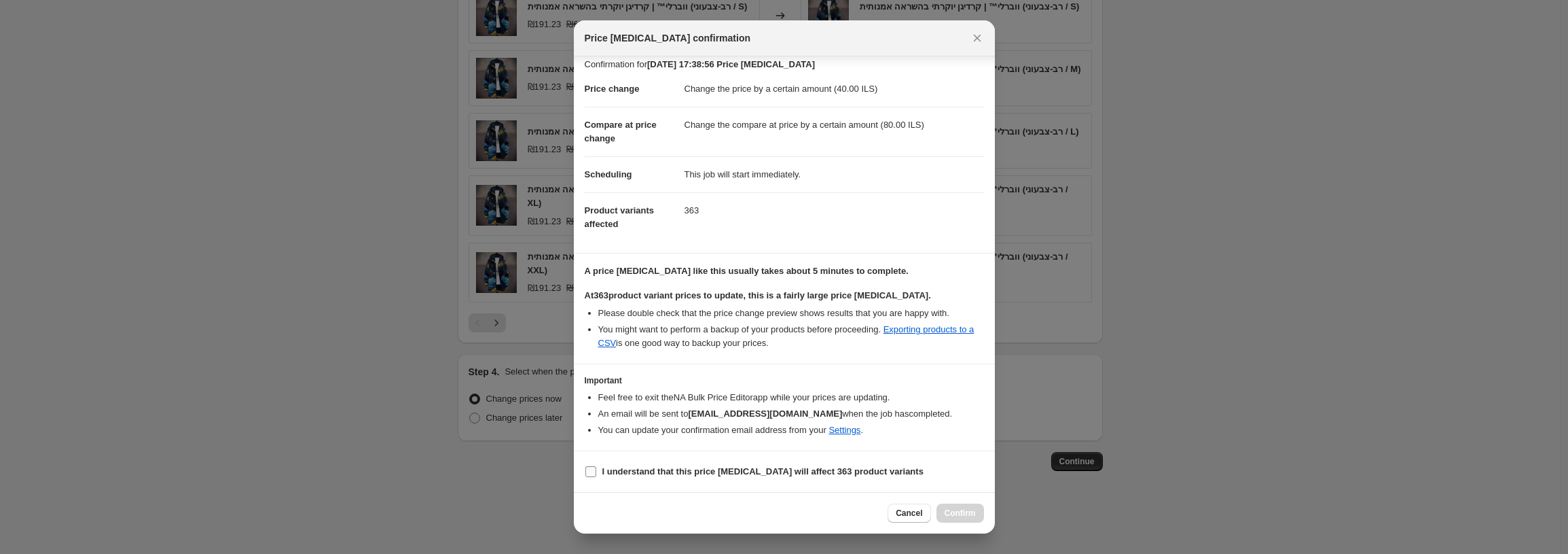
click at [586, 468] on input "I understand that this price change job will affect 363 product variants" at bounding box center [591, 471] width 11 height 11
checkbox input "true"
click at [955, 509] on span "Confirm" at bounding box center [960, 513] width 31 height 11
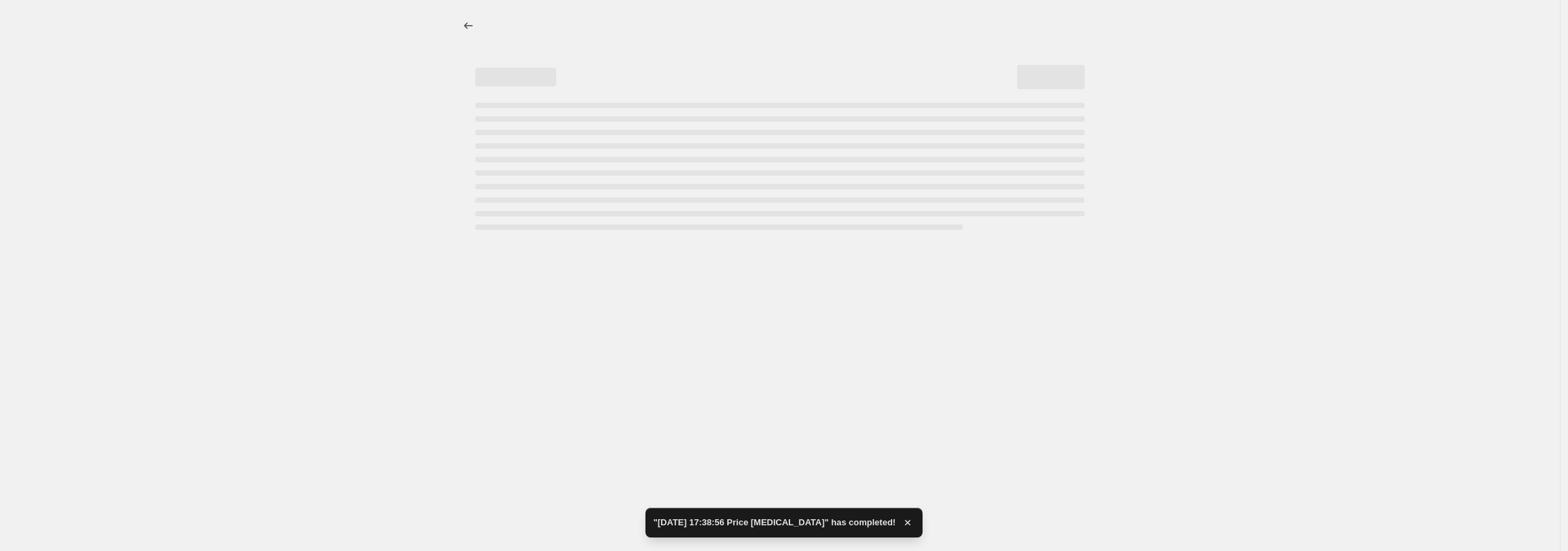
select select "by"
select select "collection"
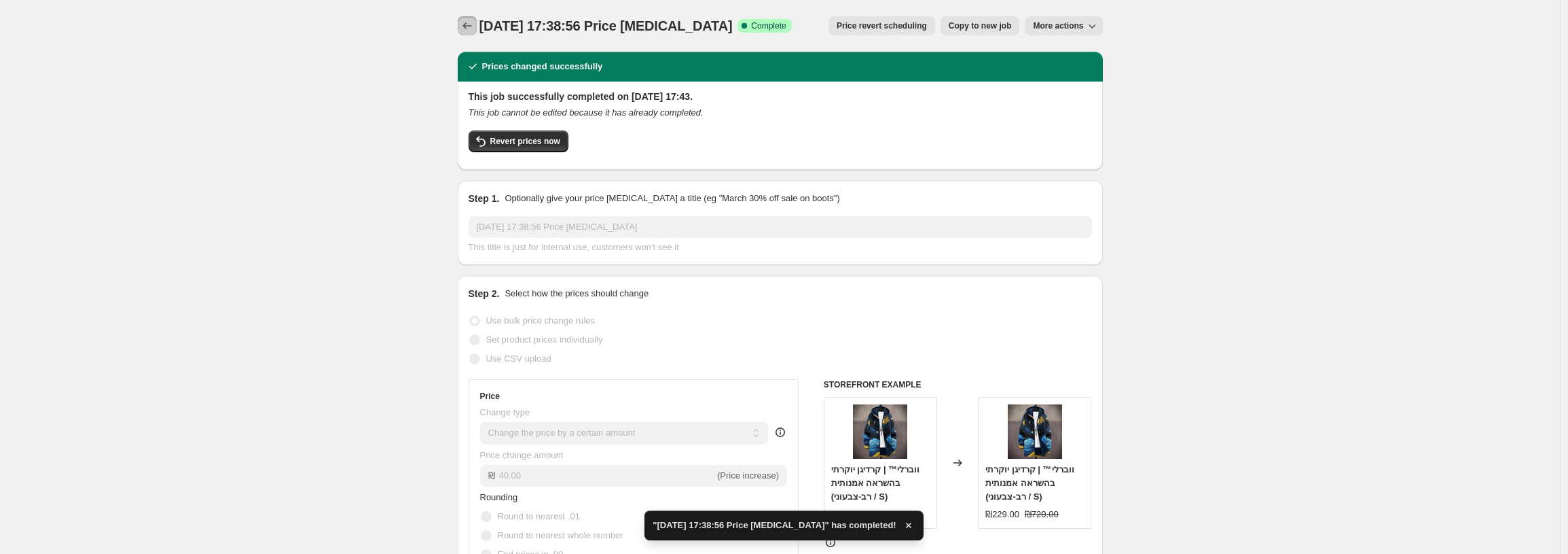
click at [468, 23] on icon "Price change jobs" at bounding box center [467, 26] width 13 height 13
